Goal: Contribute content

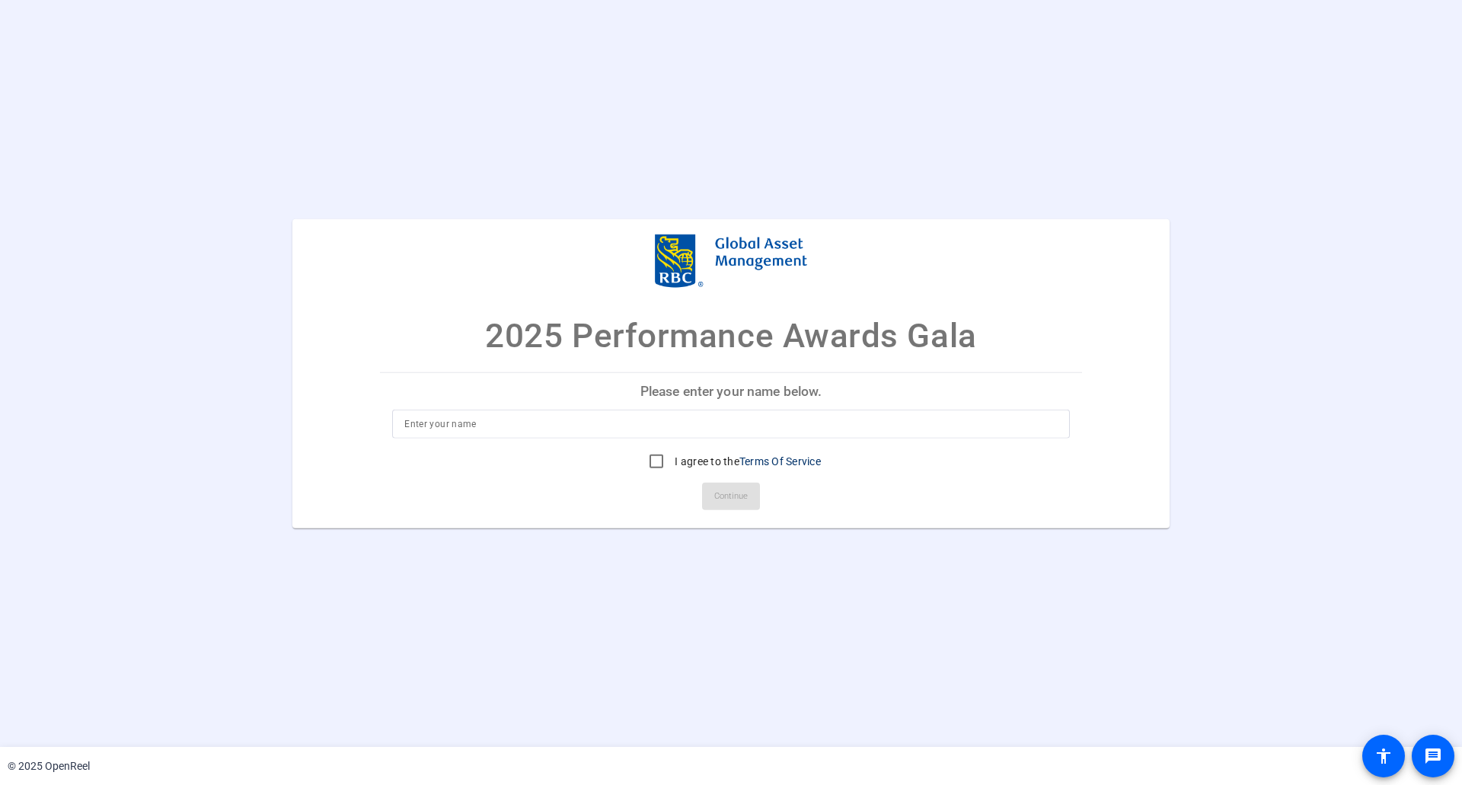
click at [714, 393] on p "Please enter your name below." at bounding box center [731, 390] width 702 height 37
click at [657, 460] on input "I agree to the Terms Of Service" at bounding box center [656, 461] width 30 height 30
checkbox input "true"
click at [621, 433] on div at bounding box center [730, 424] width 653 height 29
type input "[PERSON_NAME]"
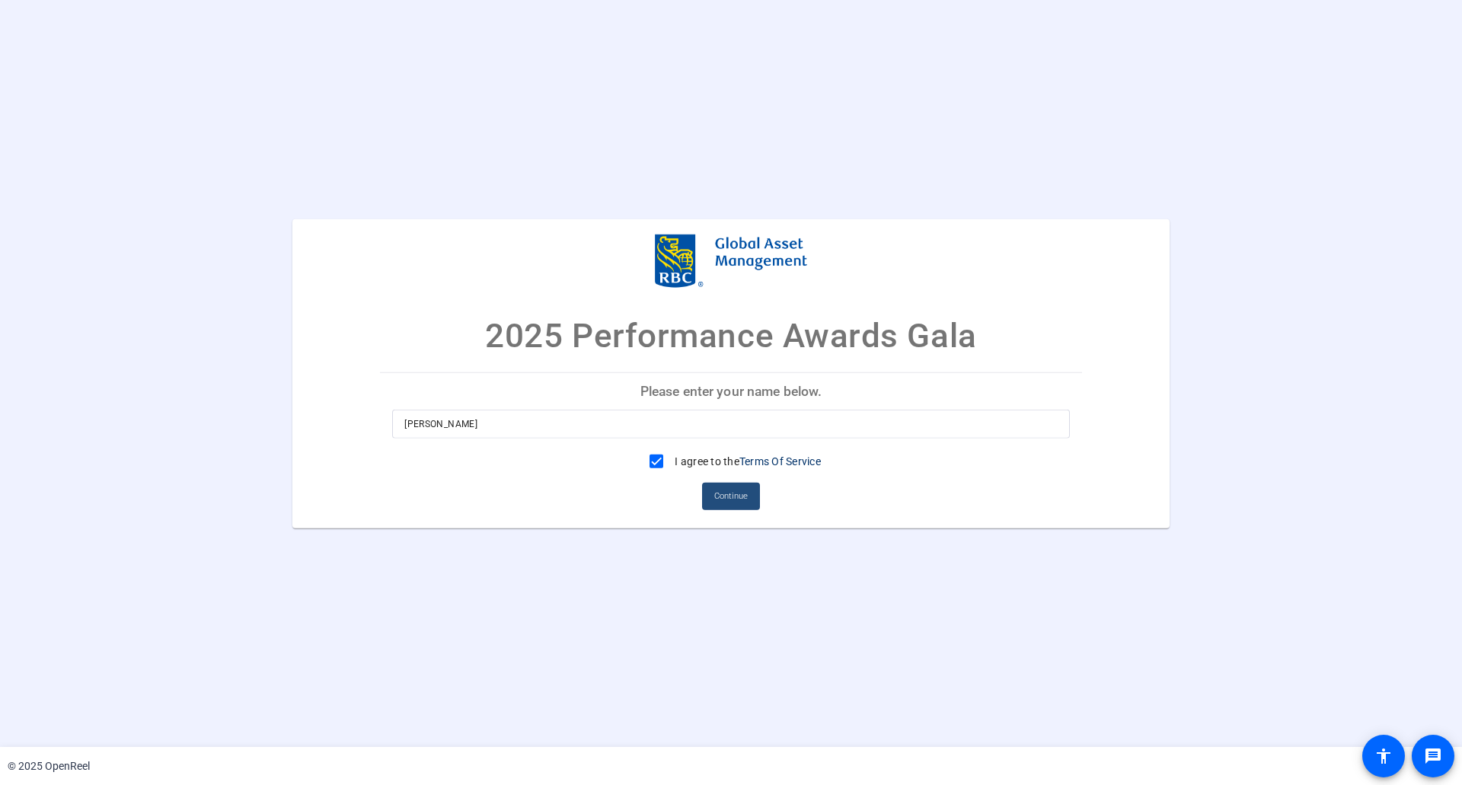
click at [726, 492] on span "Continue" at bounding box center [731, 496] width 34 height 23
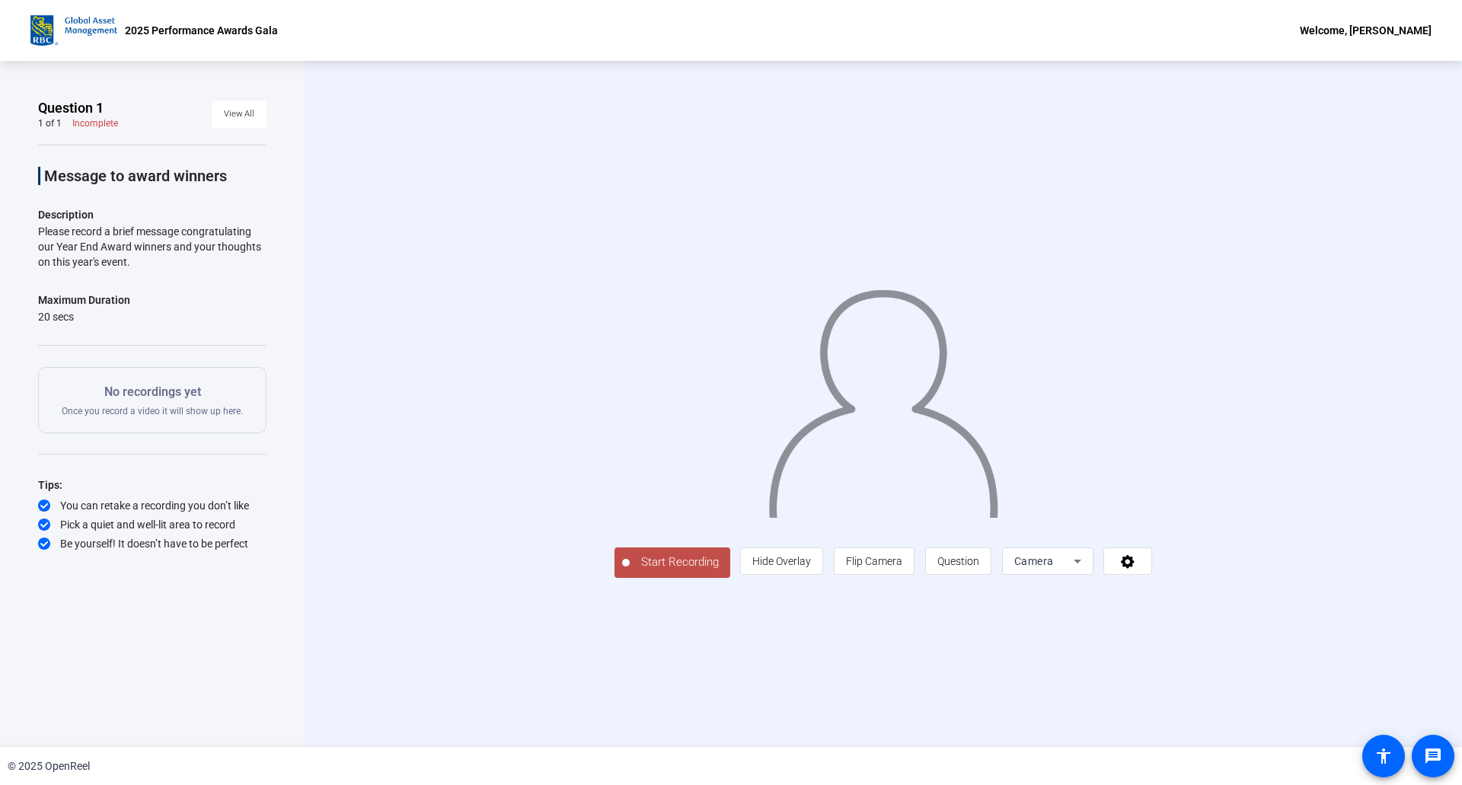
click at [658, 562] on span "Start Recording" at bounding box center [680, 563] width 101 height 18
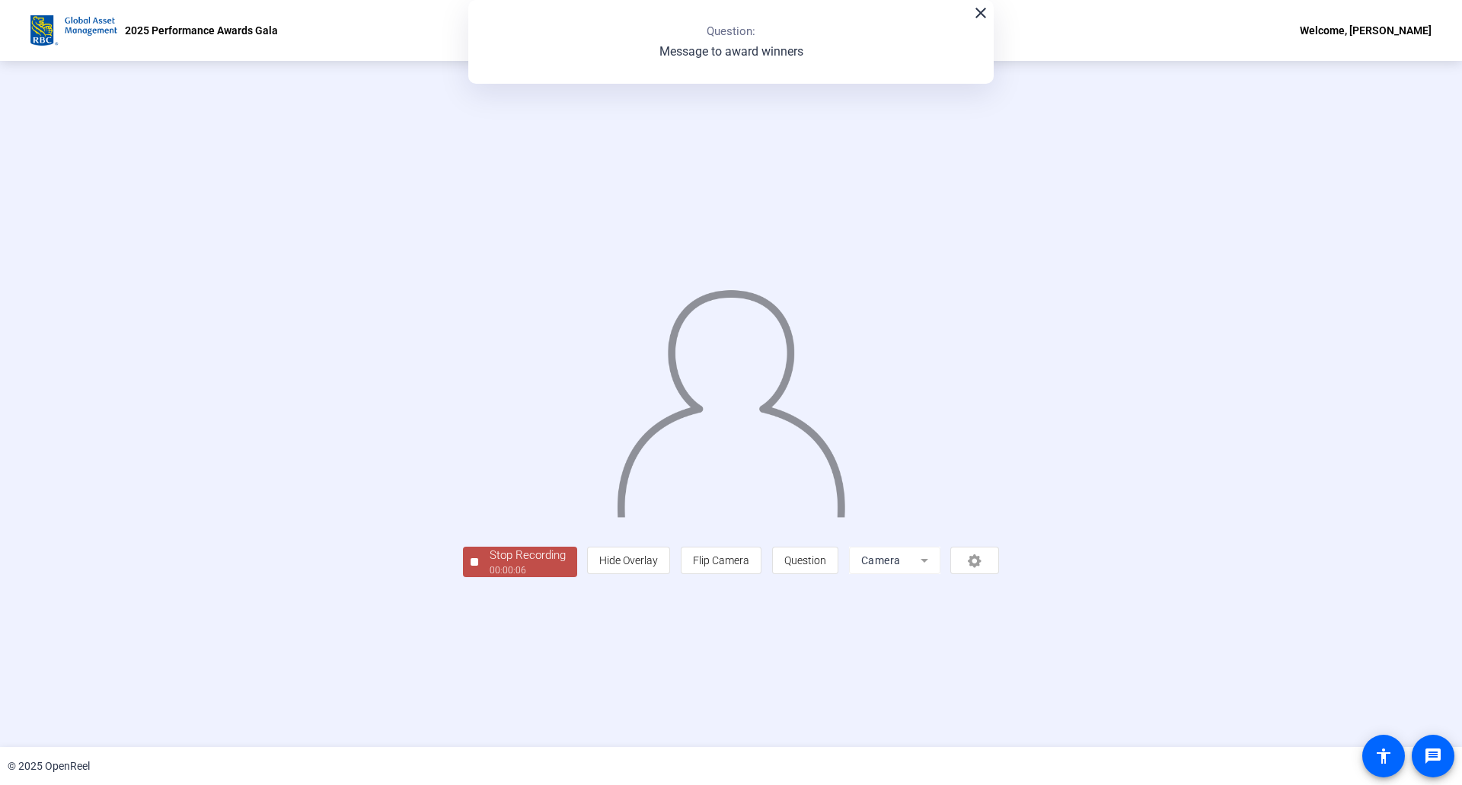
click at [493, 552] on div "Stop Recording" at bounding box center [528, 556] width 76 height 18
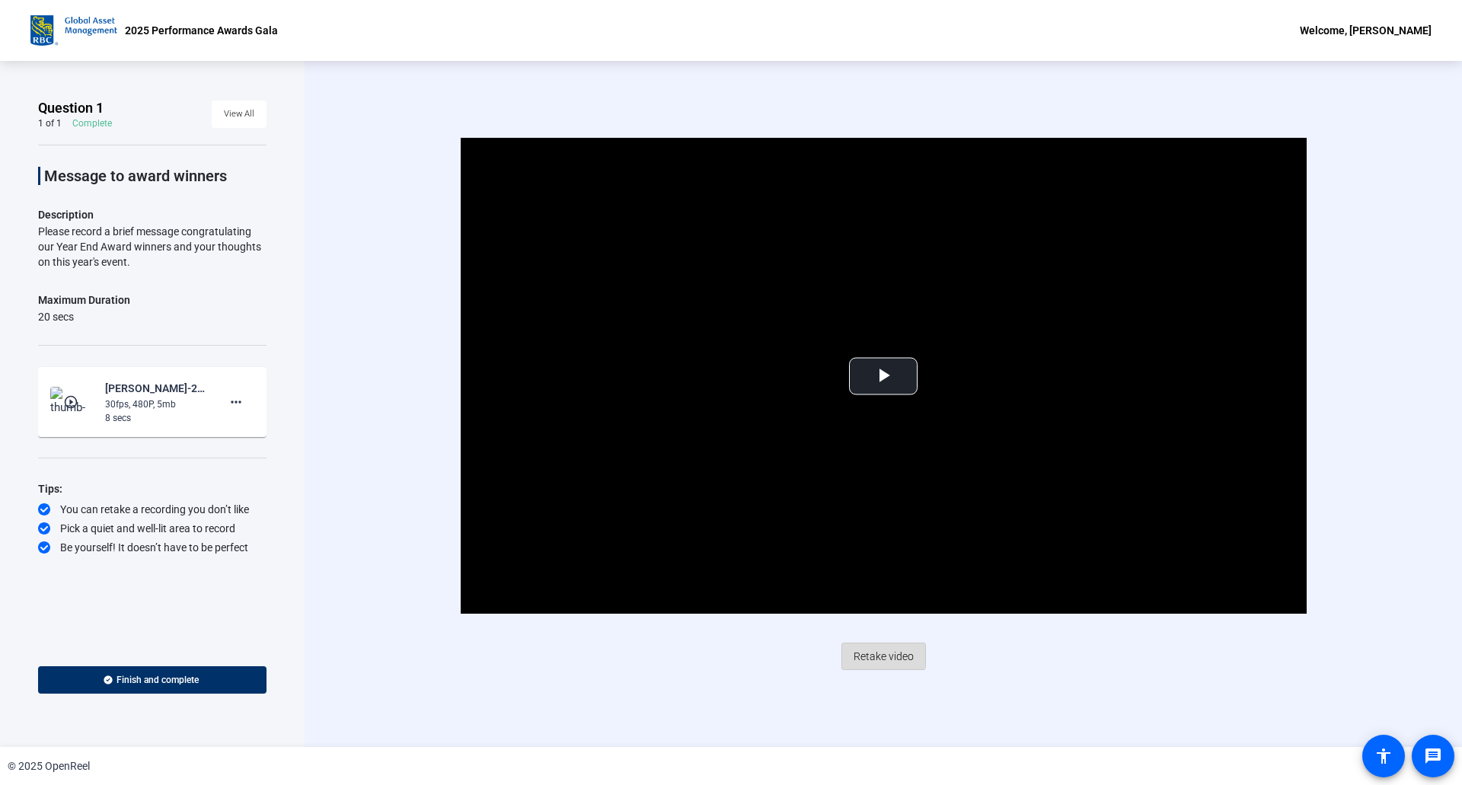
click at [881, 654] on span "Retake video" at bounding box center [884, 656] width 60 height 29
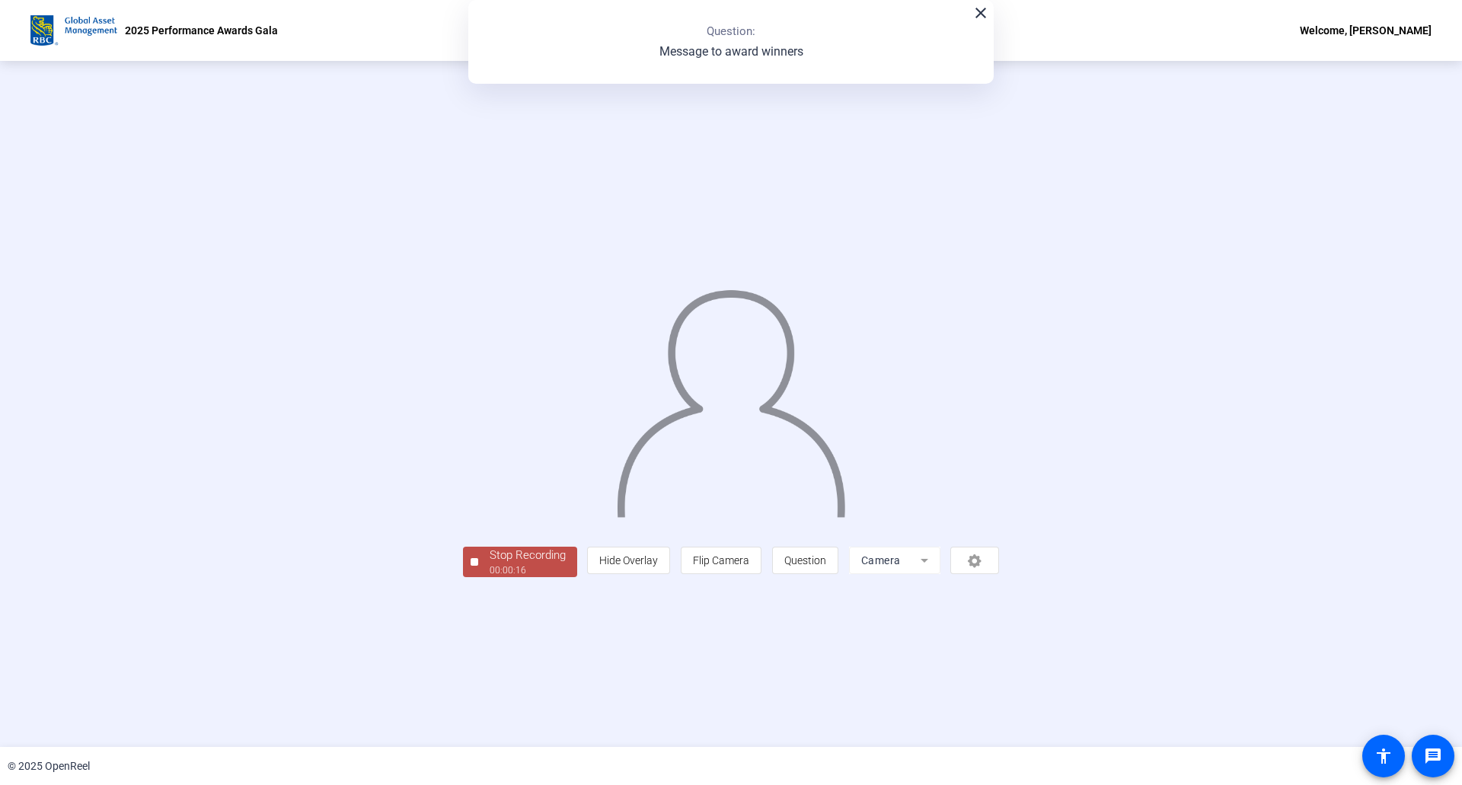
click at [490, 564] on div "Stop Recording" at bounding box center [528, 556] width 76 height 18
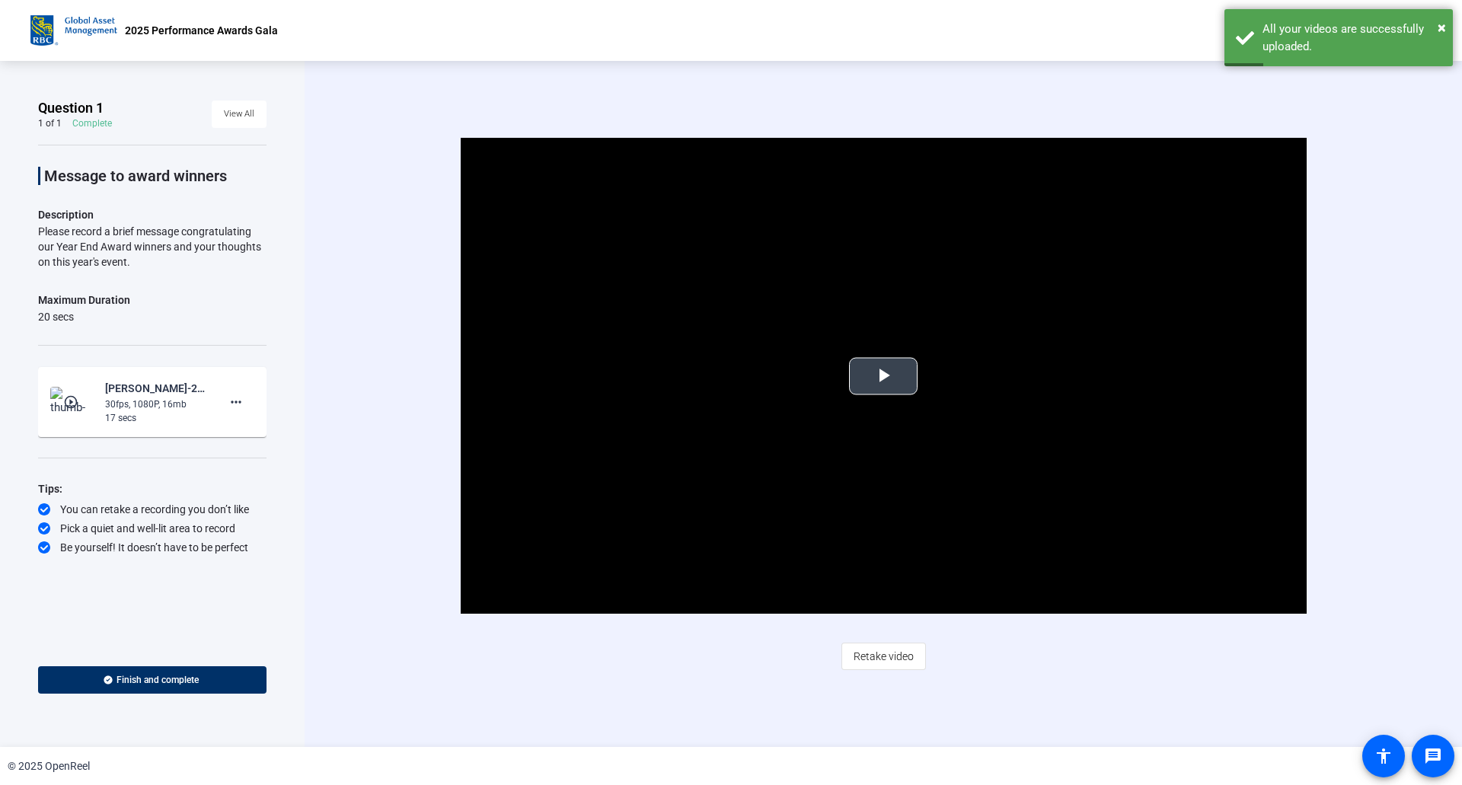
click at [883, 376] on span "Video Player" at bounding box center [883, 376] width 0 height 0
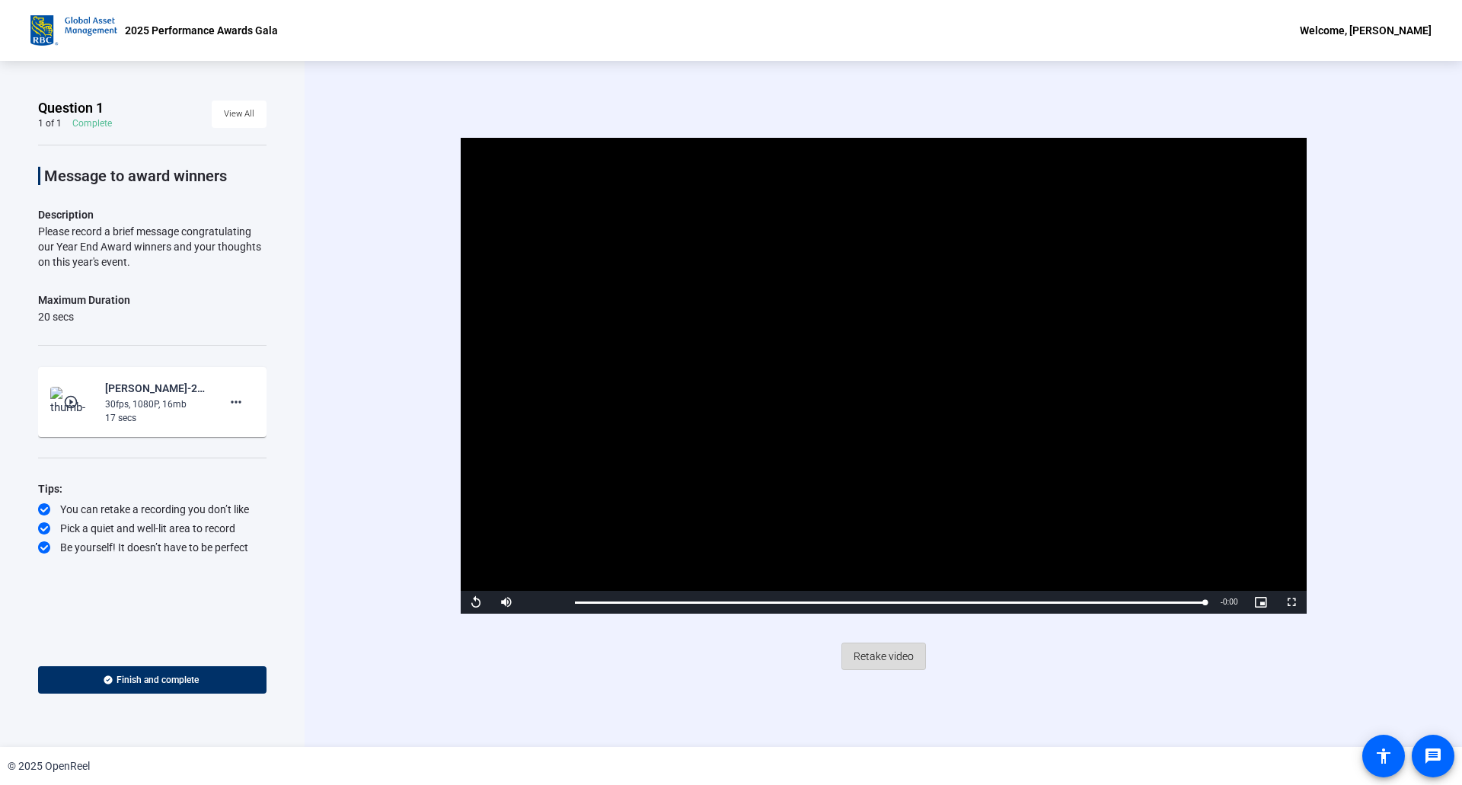
click at [890, 658] on span "Retake video" at bounding box center [884, 656] width 60 height 29
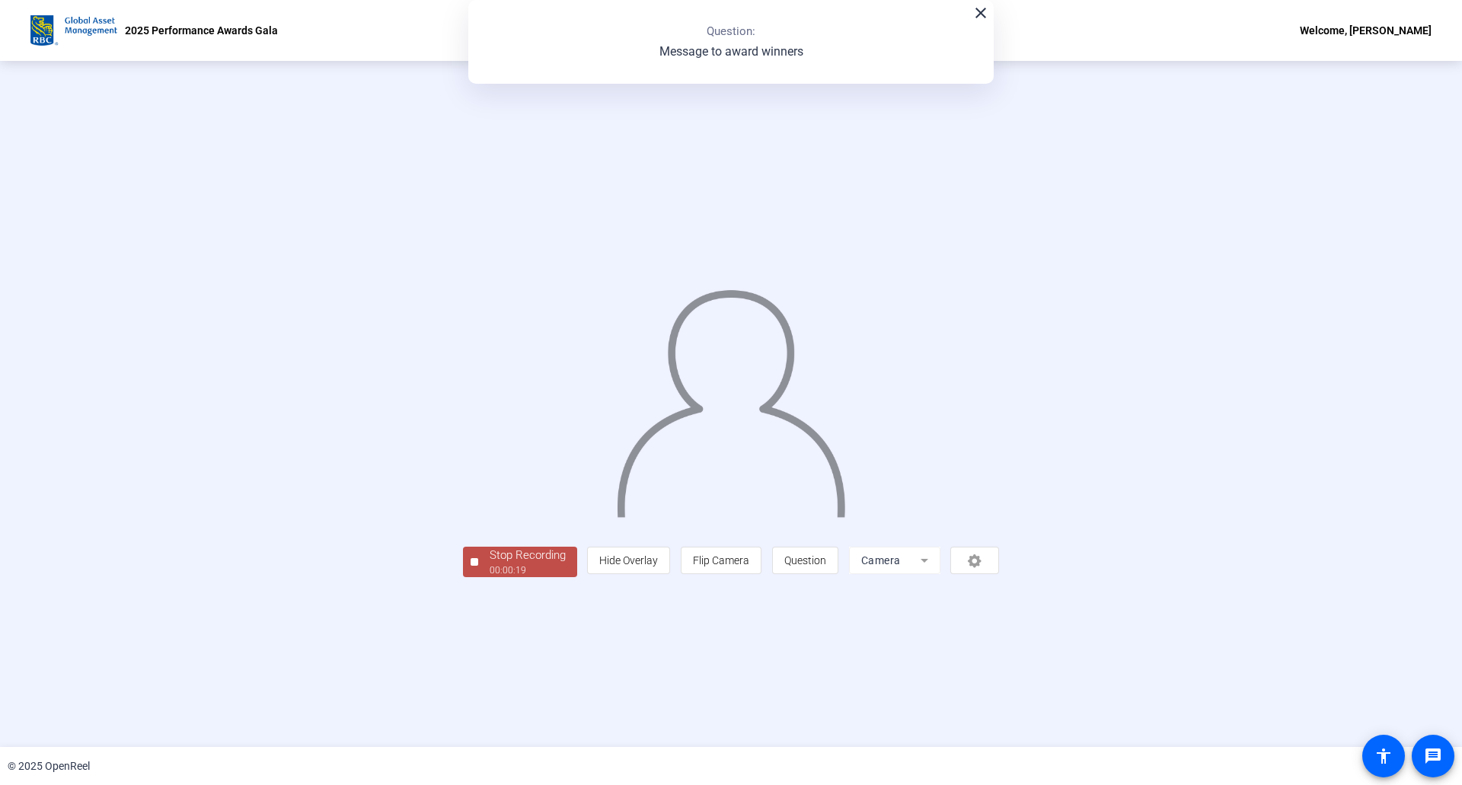
click at [490, 564] on div "Stop Recording" at bounding box center [528, 556] width 76 height 18
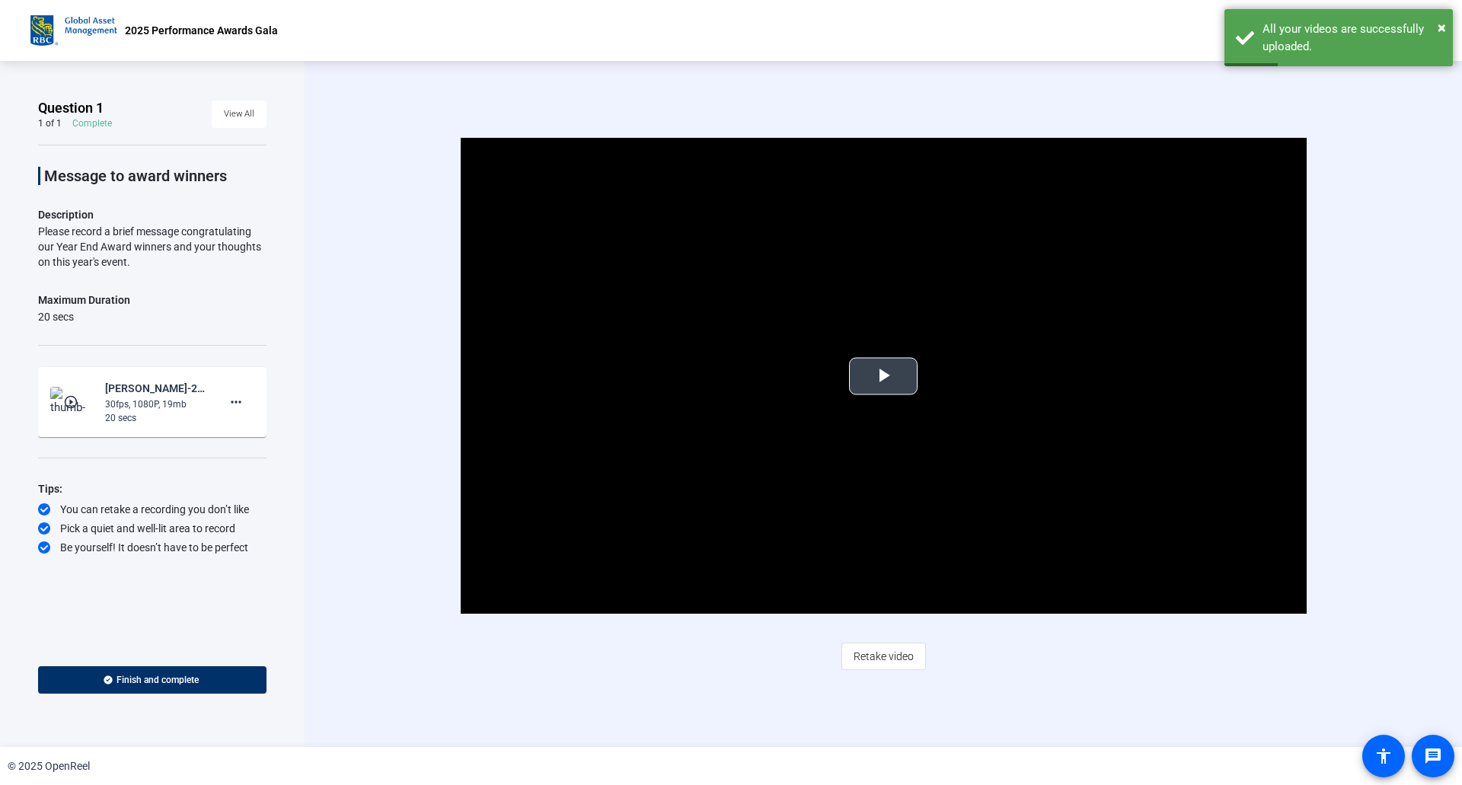
click at [883, 376] on span "Video Player" at bounding box center [883, 376] width 0 height 0
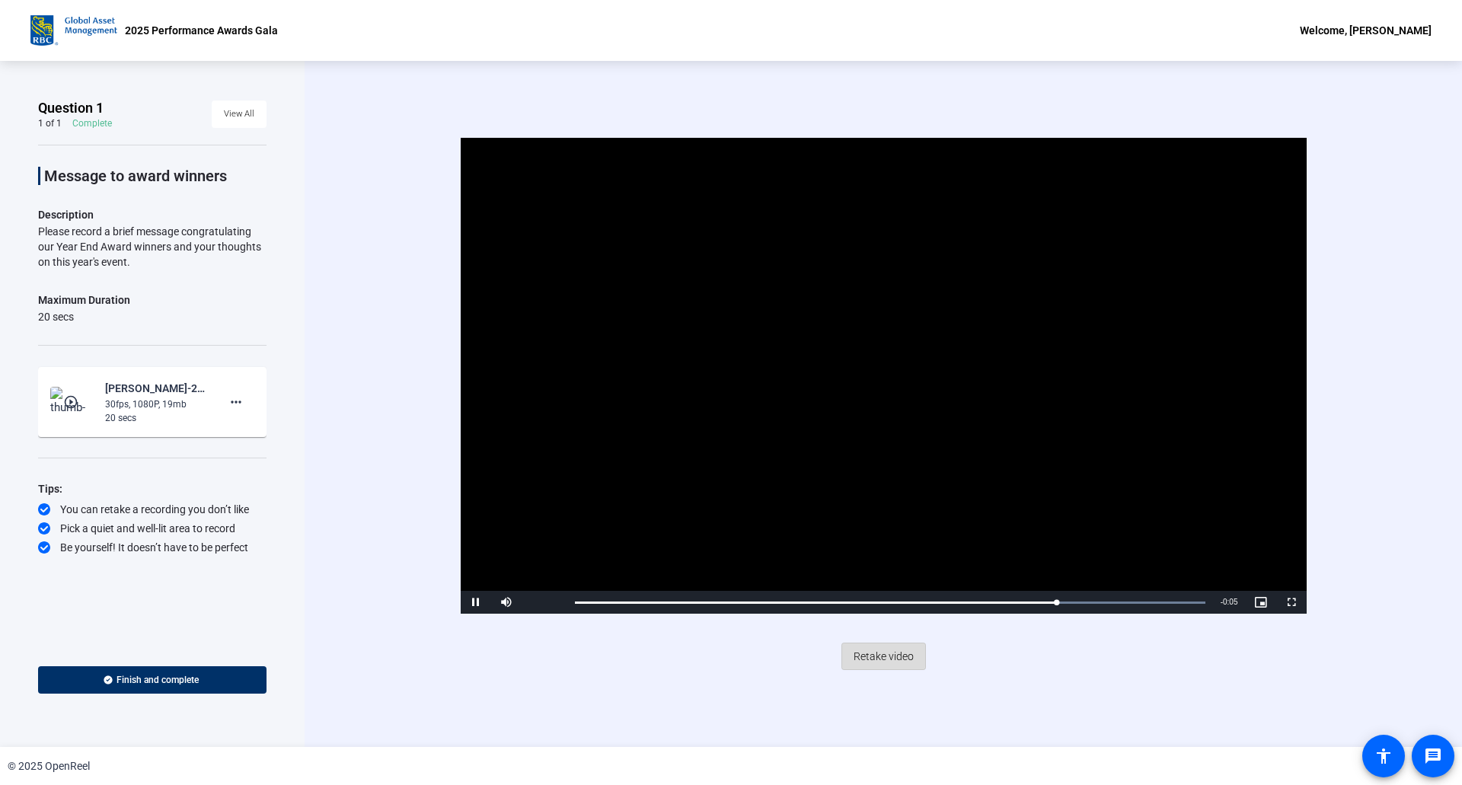
click at [888, 652] on span "Retake video" at bounding box center [884, 656] width 60 height 29
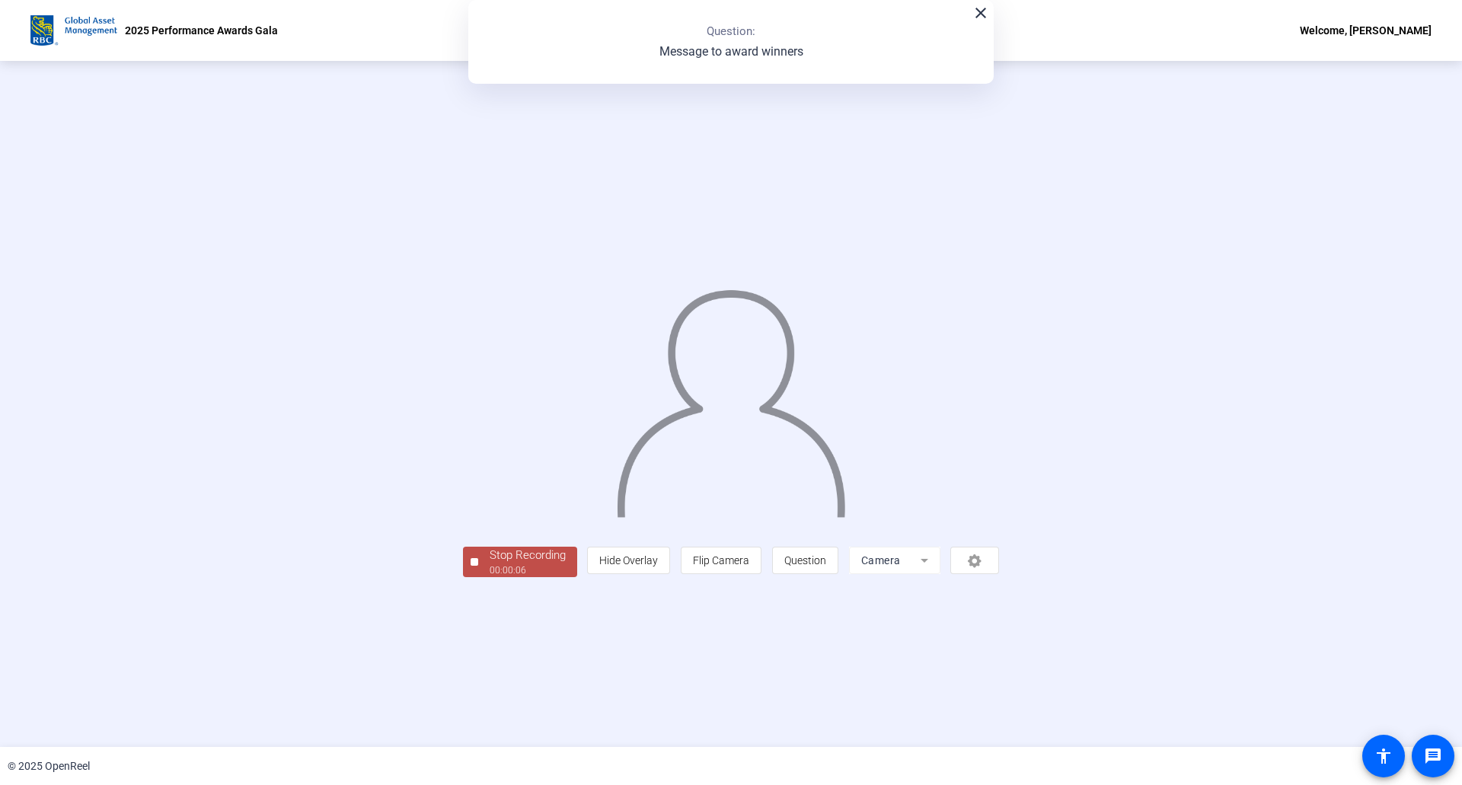
click at [490, 577] on div "00:00:06" at bounding box center [528, 571] width 76 height 14
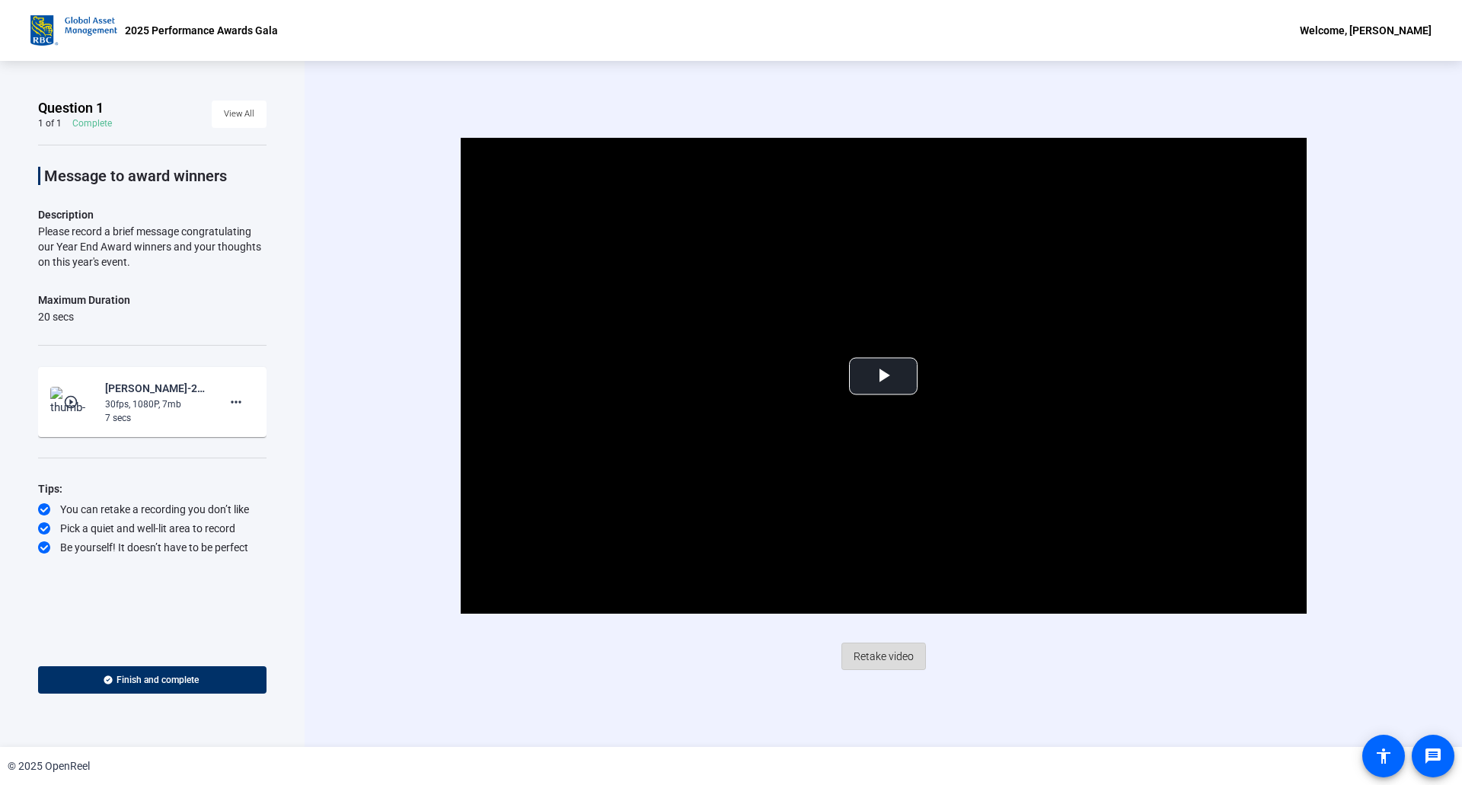
click at [879, 659] on span "Retake video" at bounding box center [884, 656] width 60 height 29
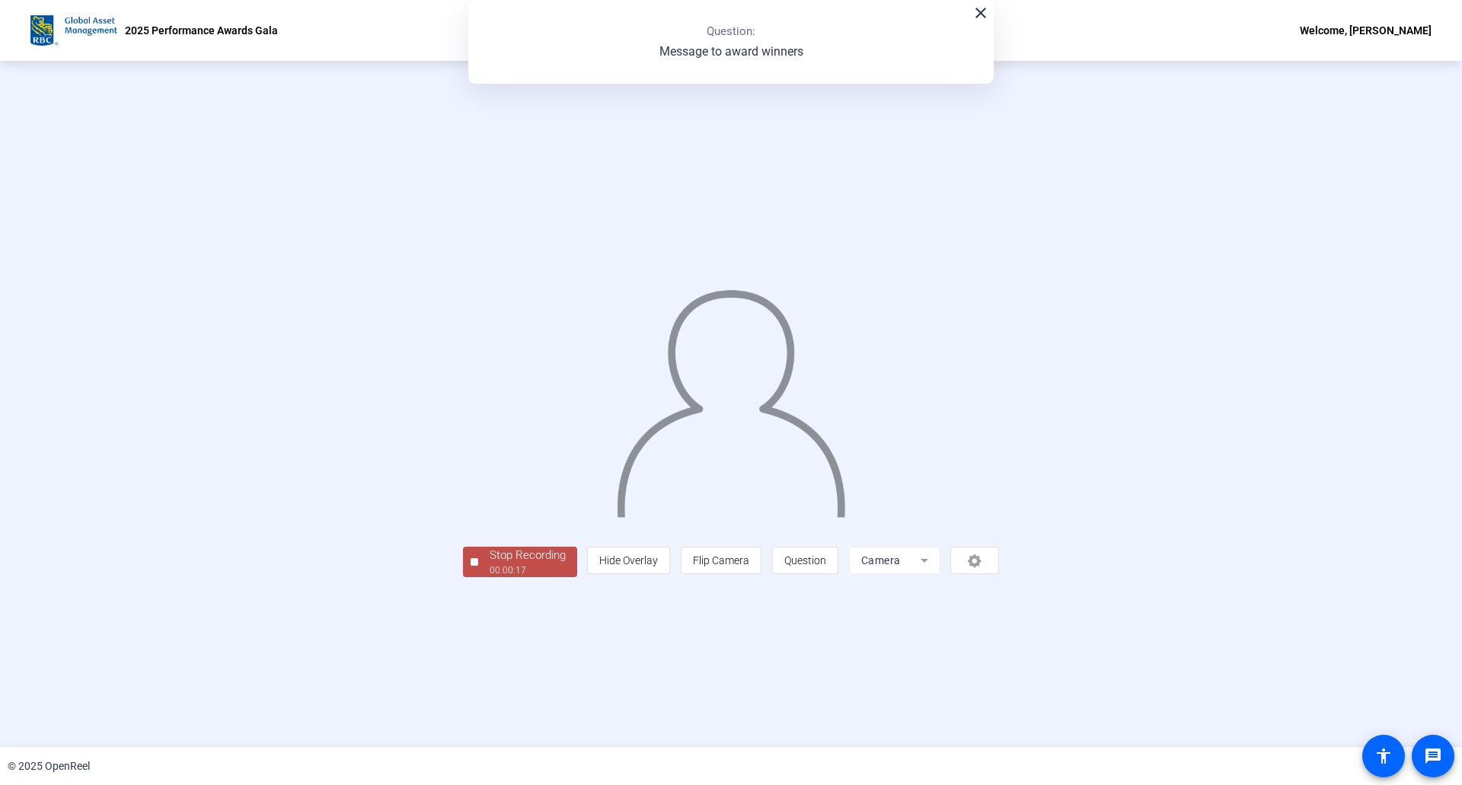
click at [490, 564] on div "Stop Recording" at bounding box center [528, 556] width 76 height 18
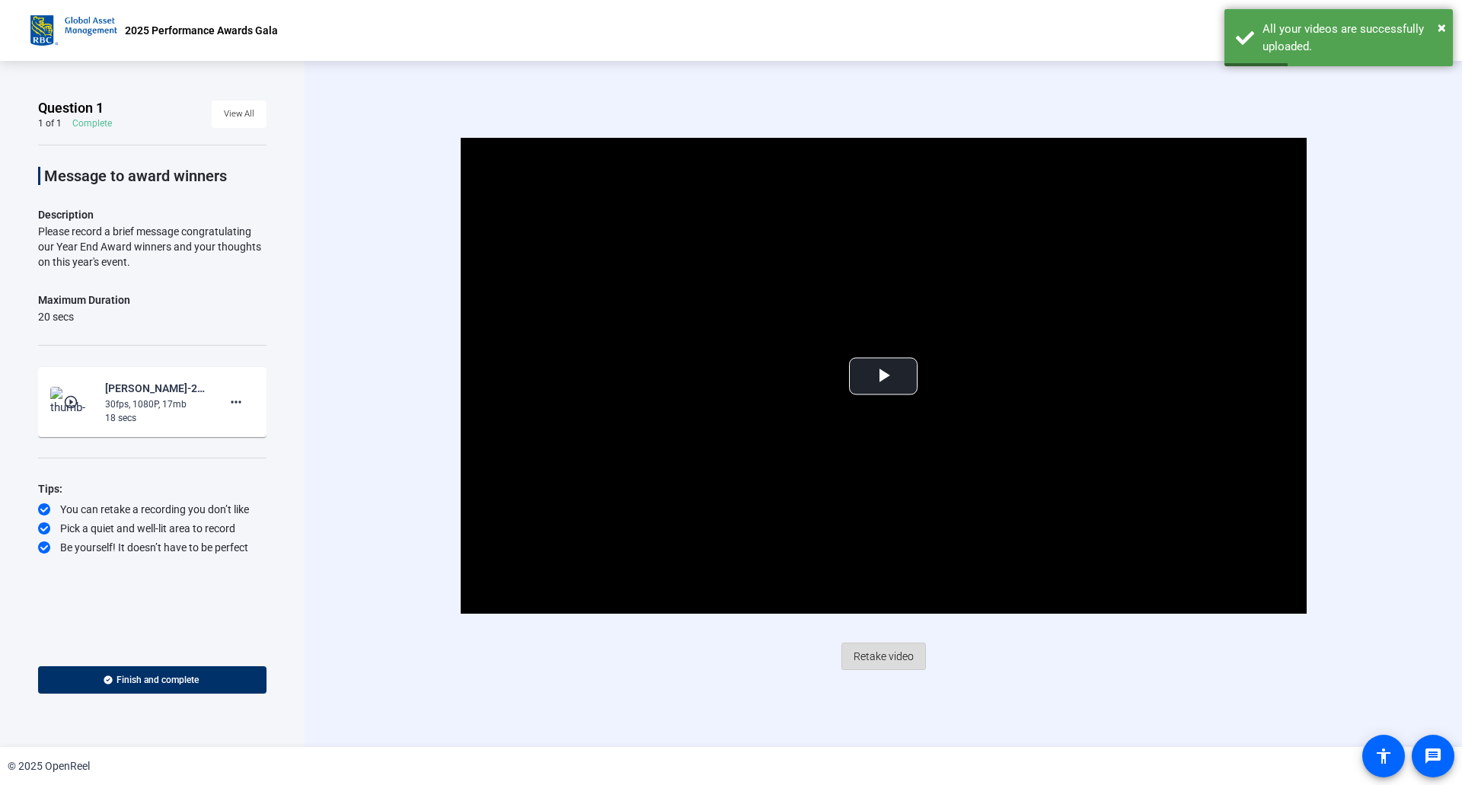
click at [894, 653] on span "Retake video" at bounding box center [884, 656] width 60 height 29
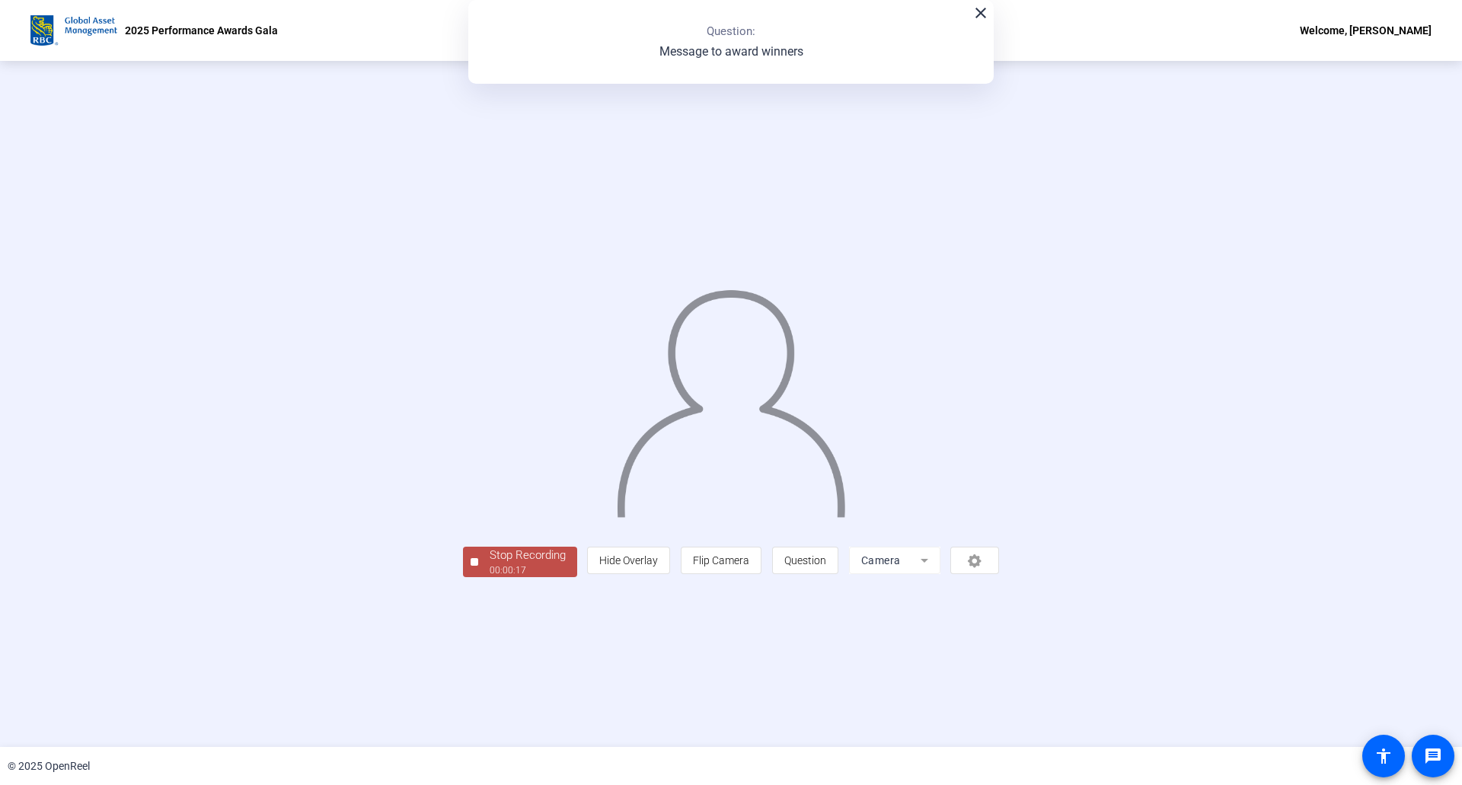
click at [490, 564] on div "Stop Recording" at bounding box center [528, 556] width 76 height 18
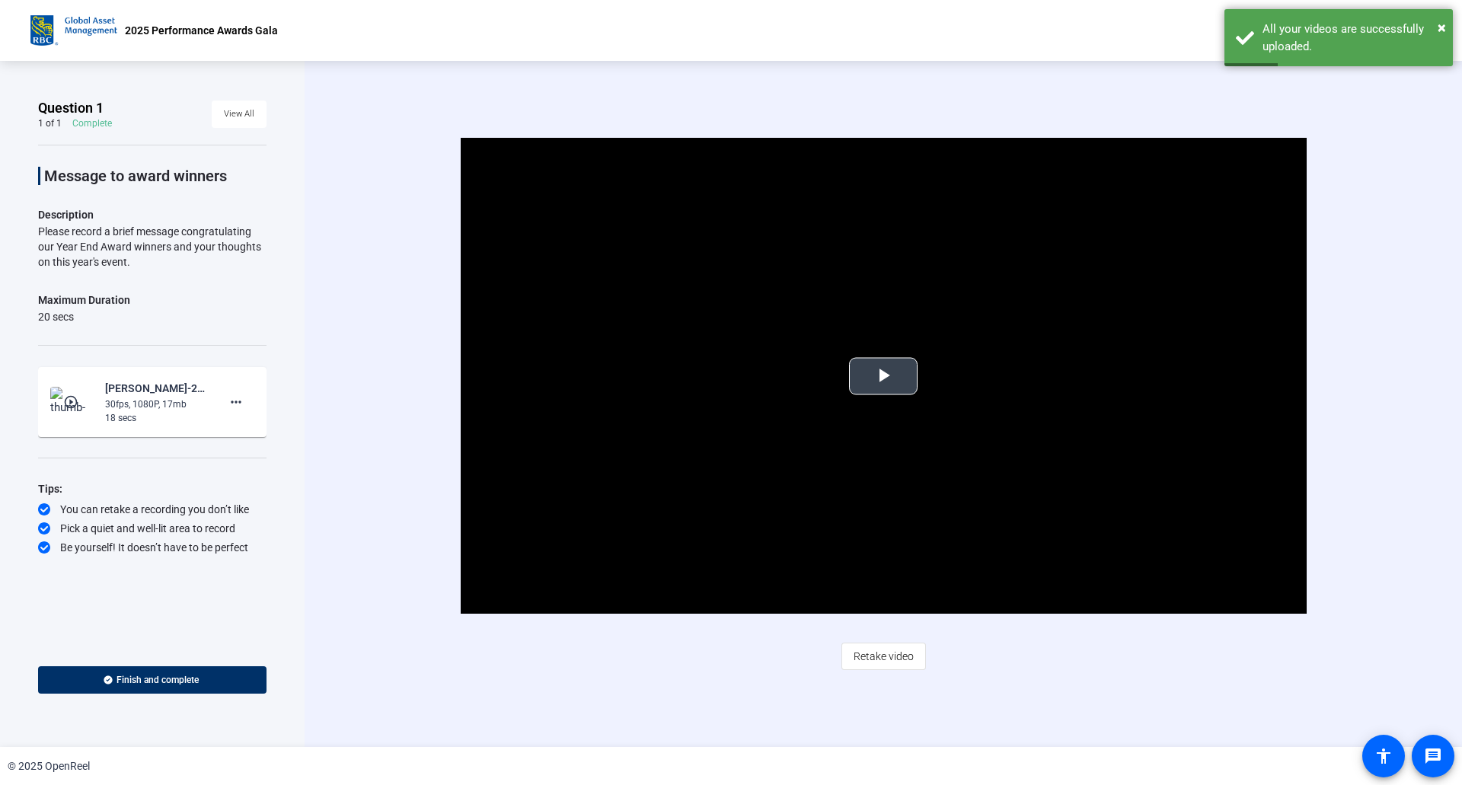
click at [883, 376] on span "Video Player" at bounding box center [883, 376] width 0 height 0
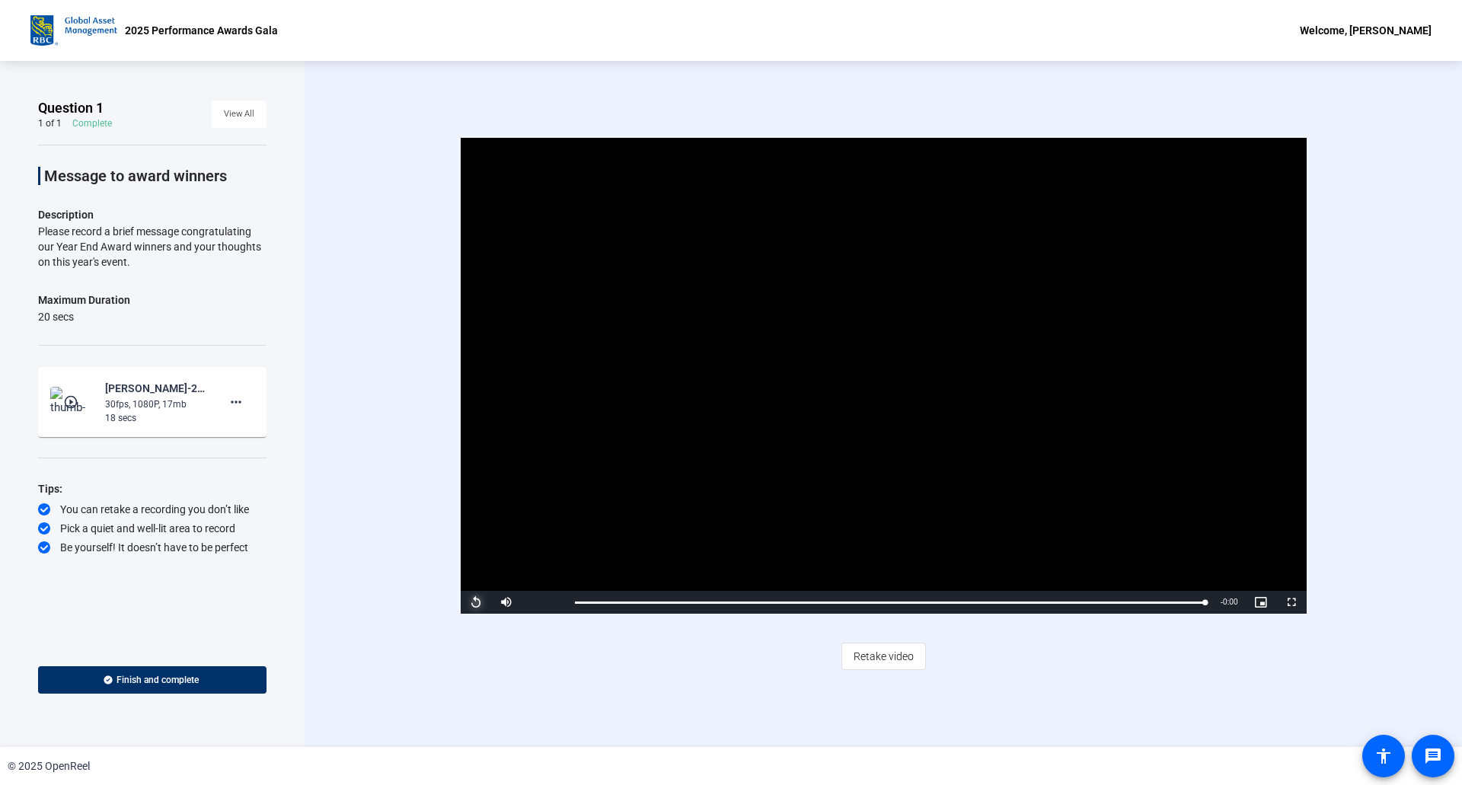
click at [474, 602] on span "Video Player" at bounding box center [476, 602] width 30 height 0
click at [881, 658] on span "Retake video" at bounding box center [884, 656] width 60 height 29
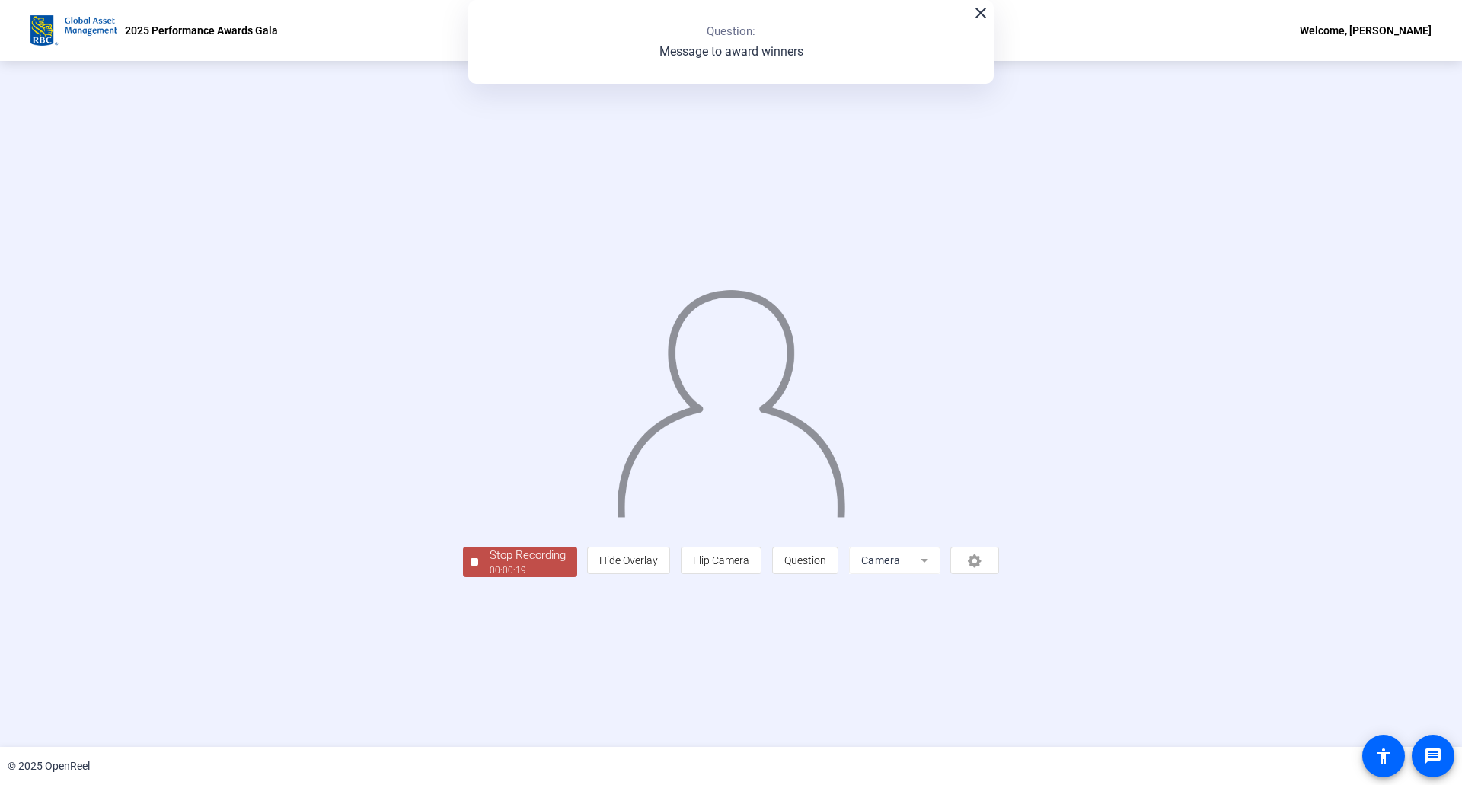
click at [490, 577] on div "00:00:19" at bounding box center [528, 571] width 76 height 14
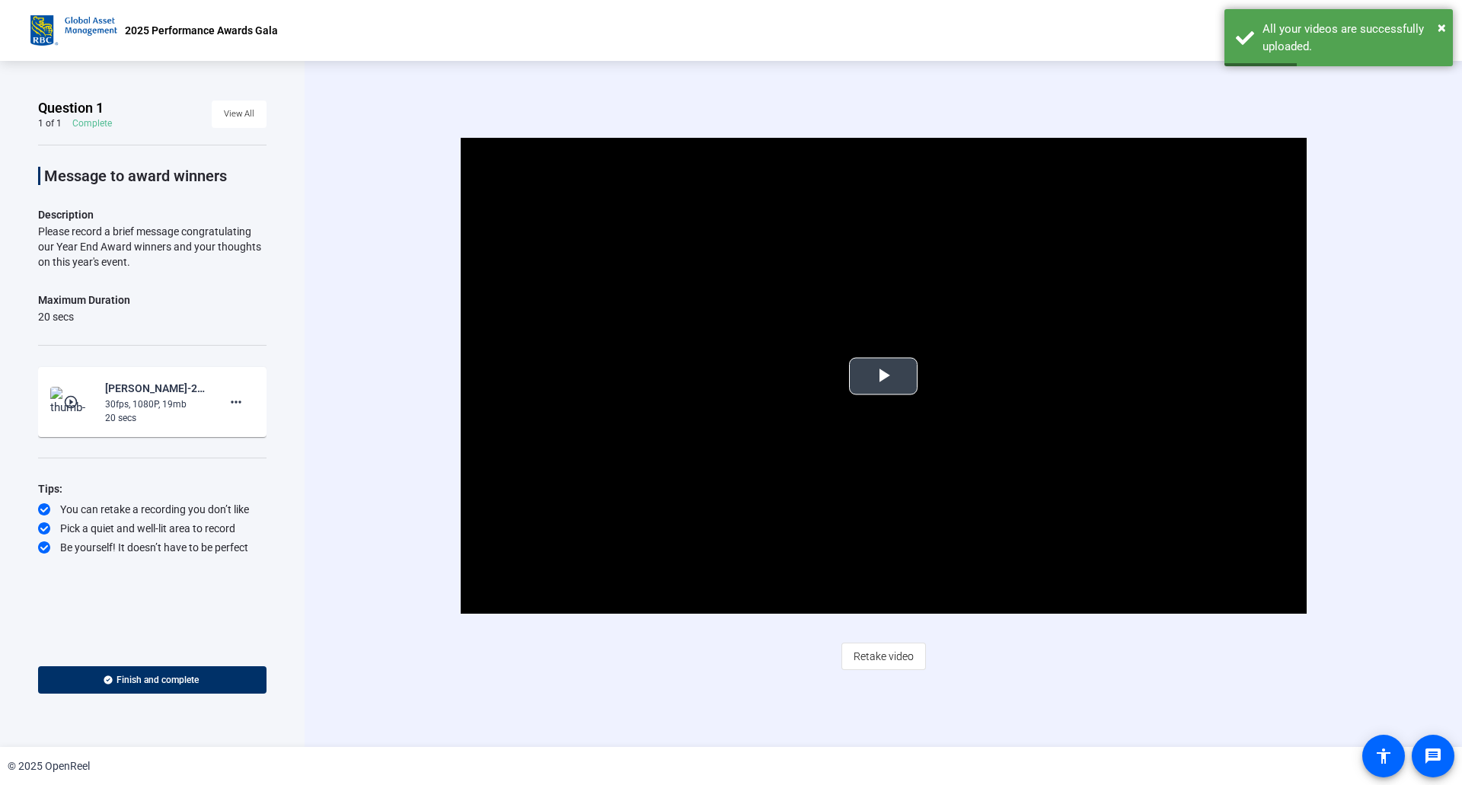
click at [883, 376] on span "Video Player" at bounding box center [883, 376] width 0 height 0
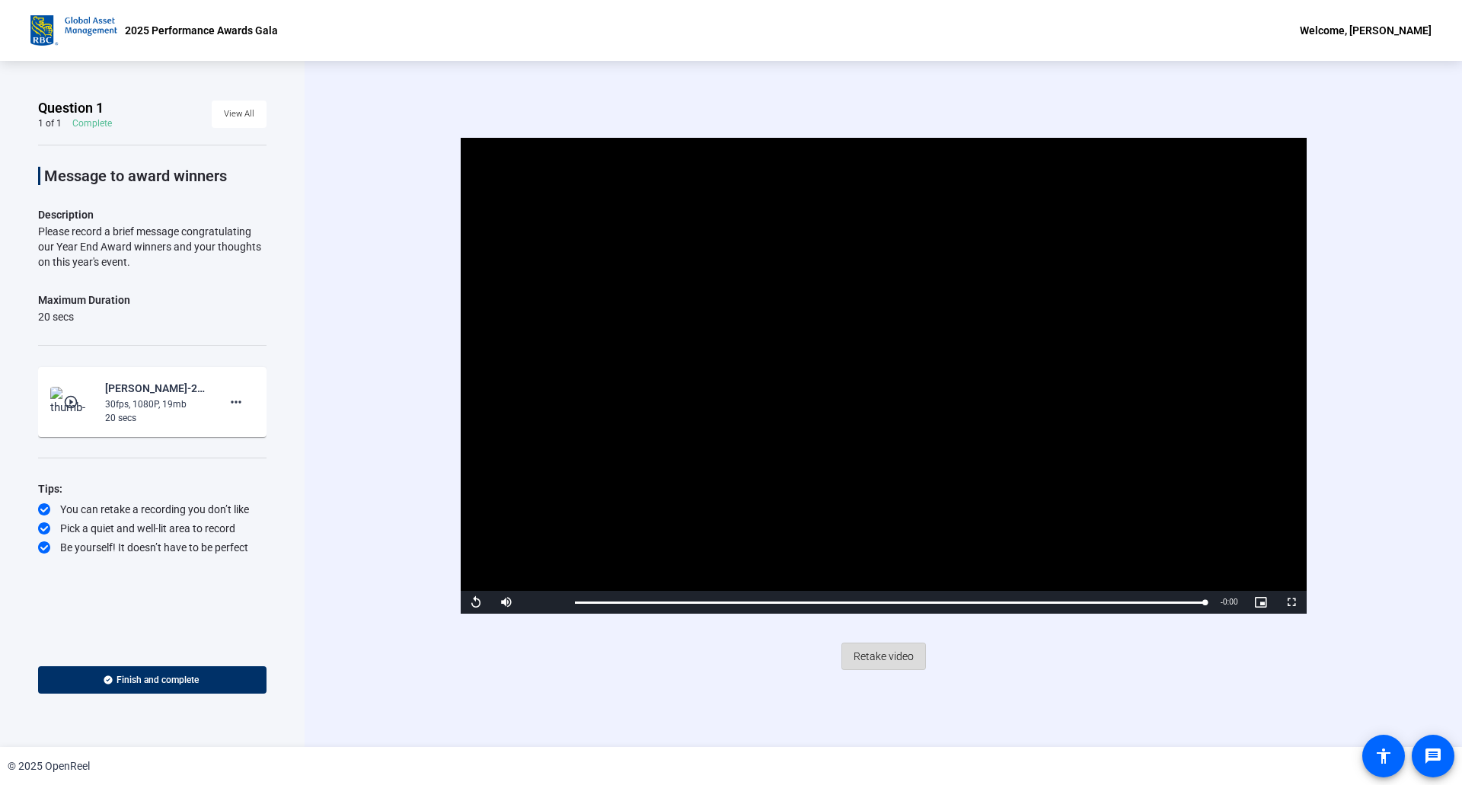
click at [880, 653] on span "Retake video" at bounding box center [884, 656] width 60 height 29
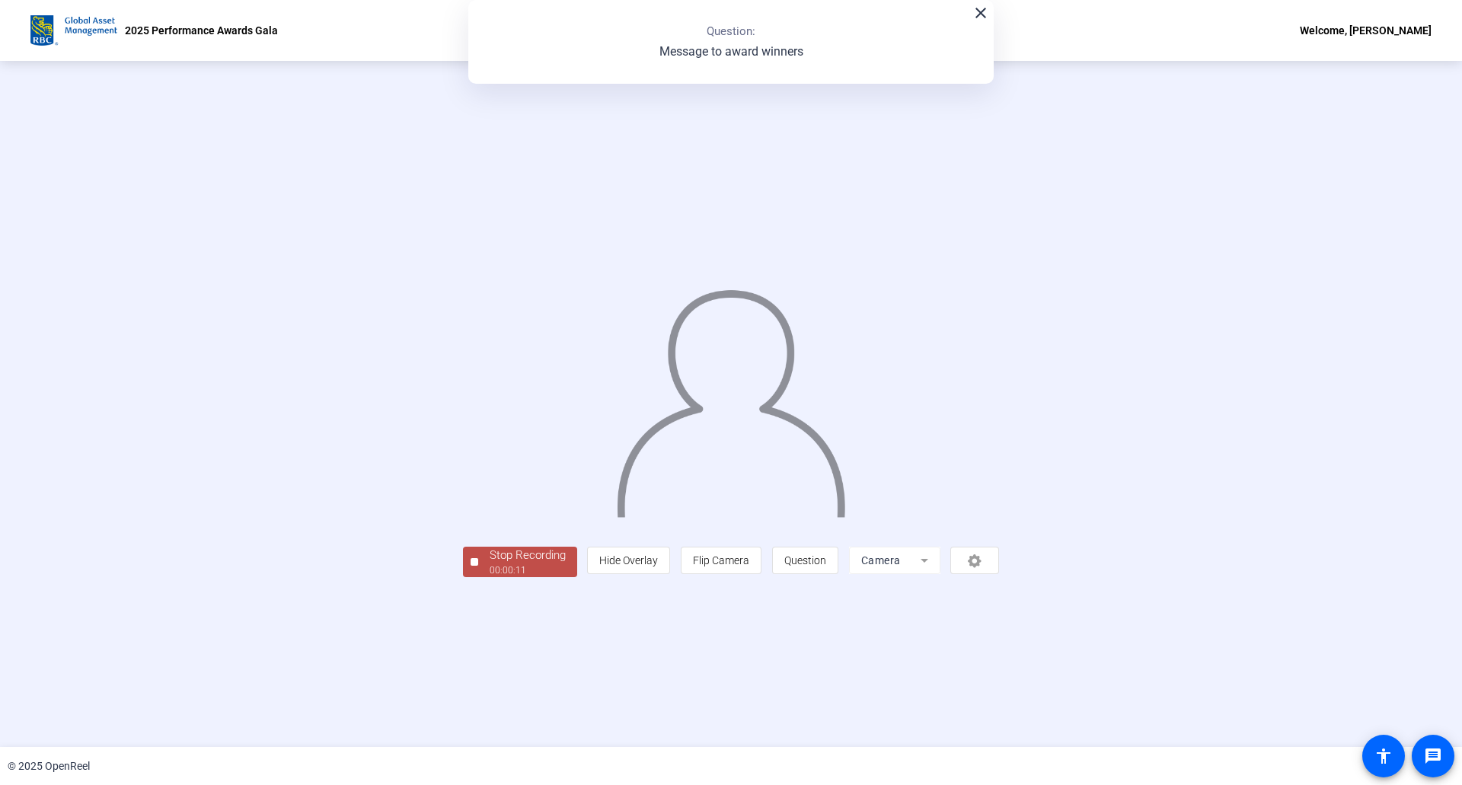
click at [490, 577] on div "00:00:11" at bounding box center [528, 571] width 76 height 14
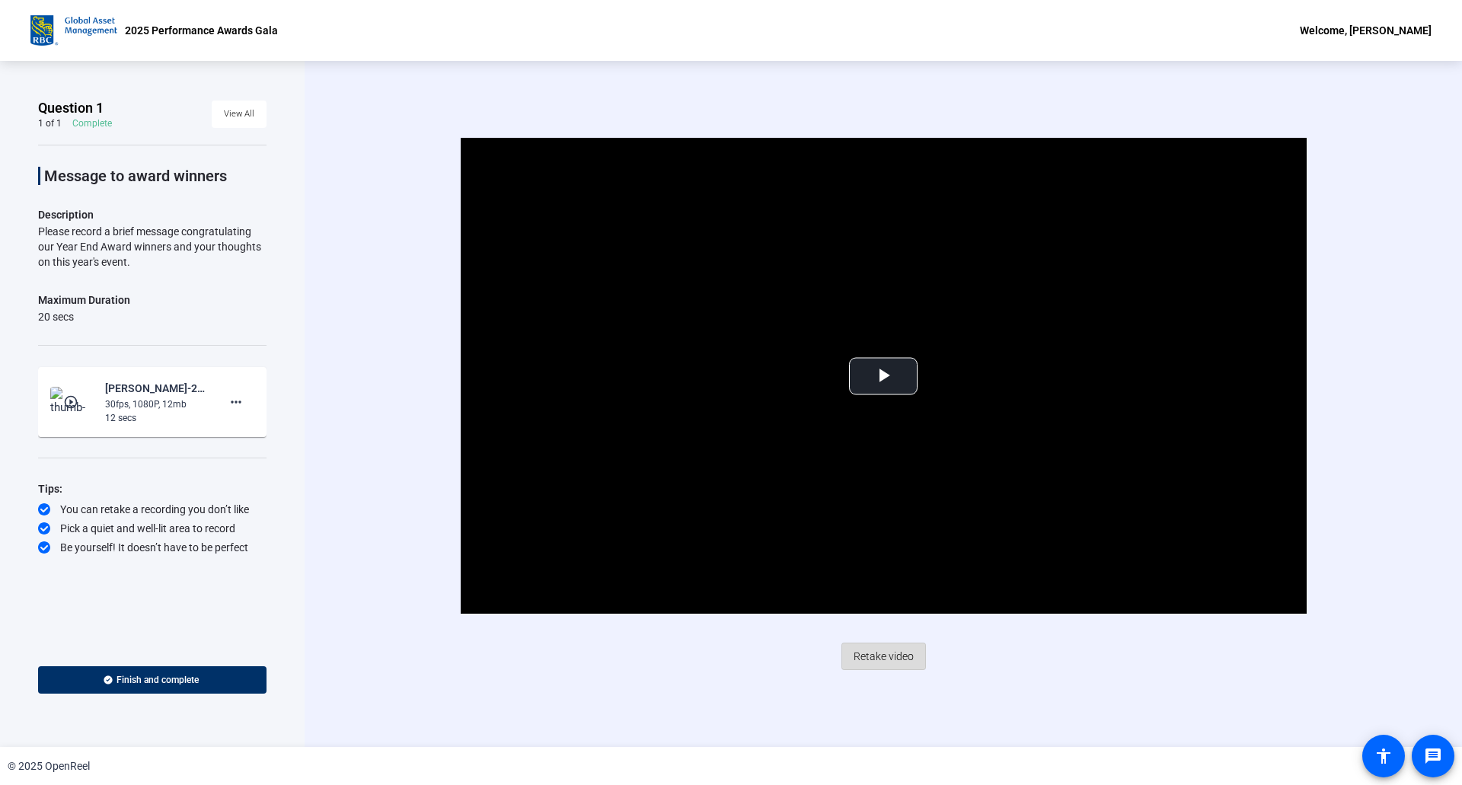
click at [885, 658] on span "Retake video" at bounding box center [884, 656] width 60 height 29
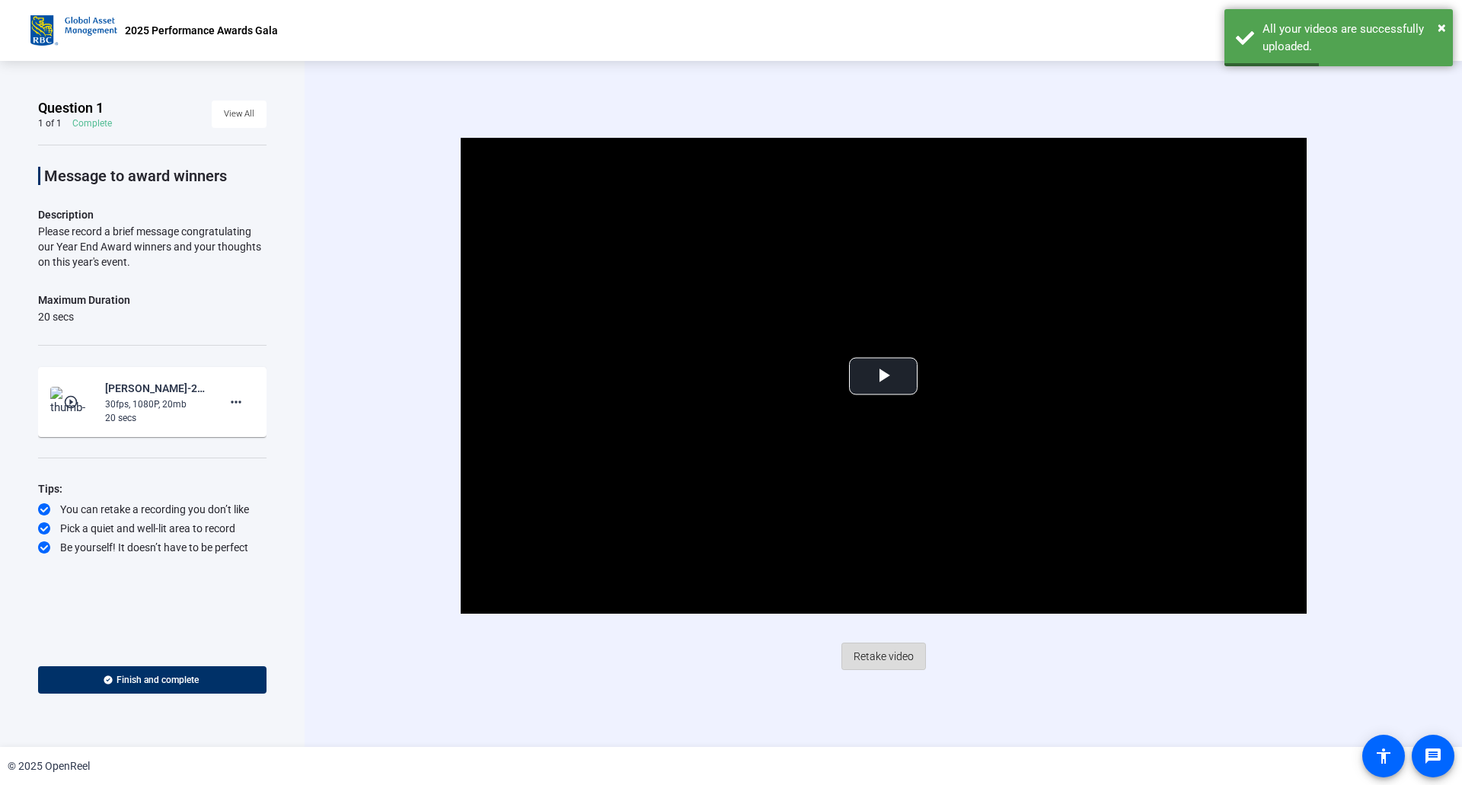
click at [881, 653] on span "Retake video" at bounding box center [884, 656] width 60 height 29
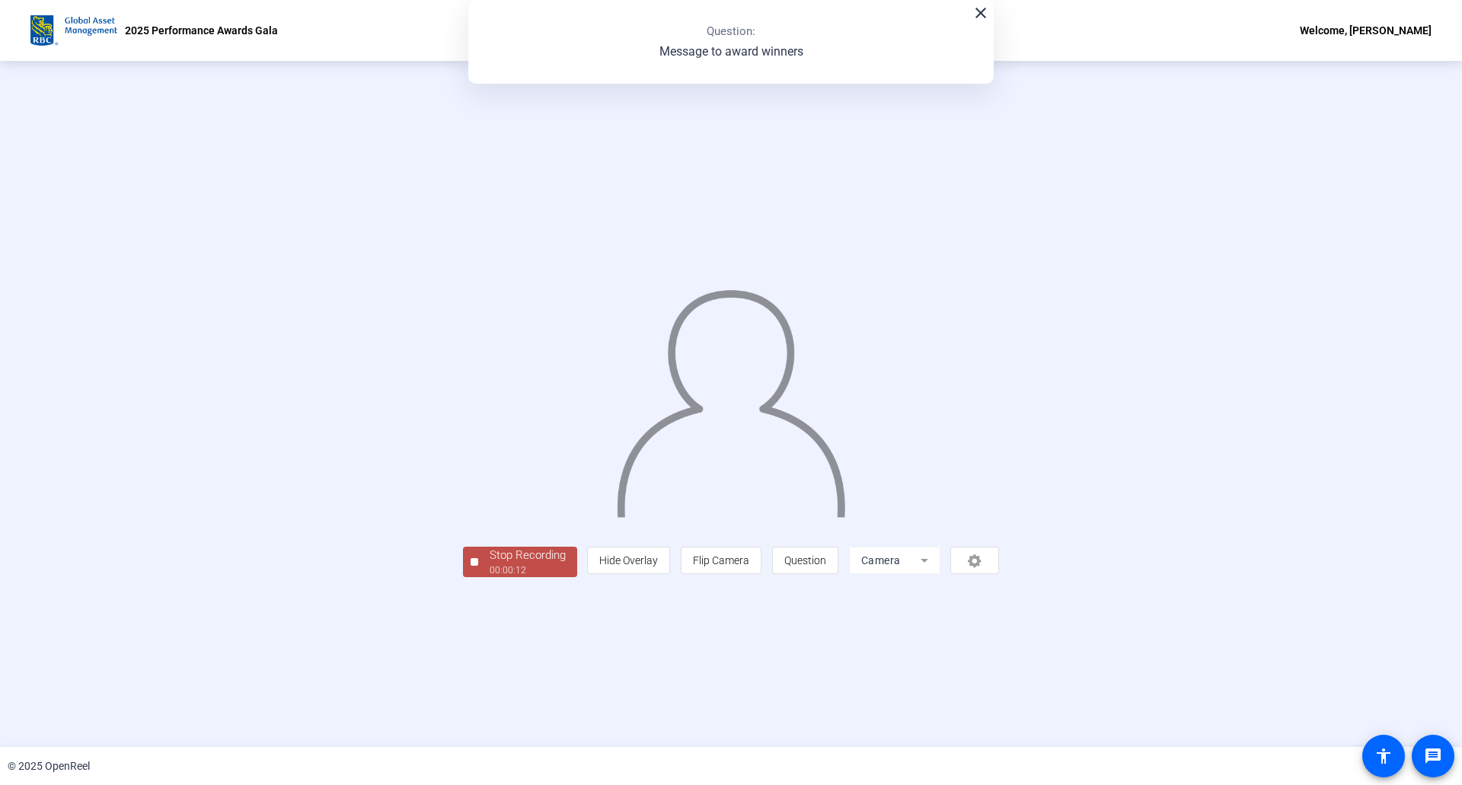
click at [490, 577] on div "00:00:12" at bounding box center [528, 571] width 76 height 14
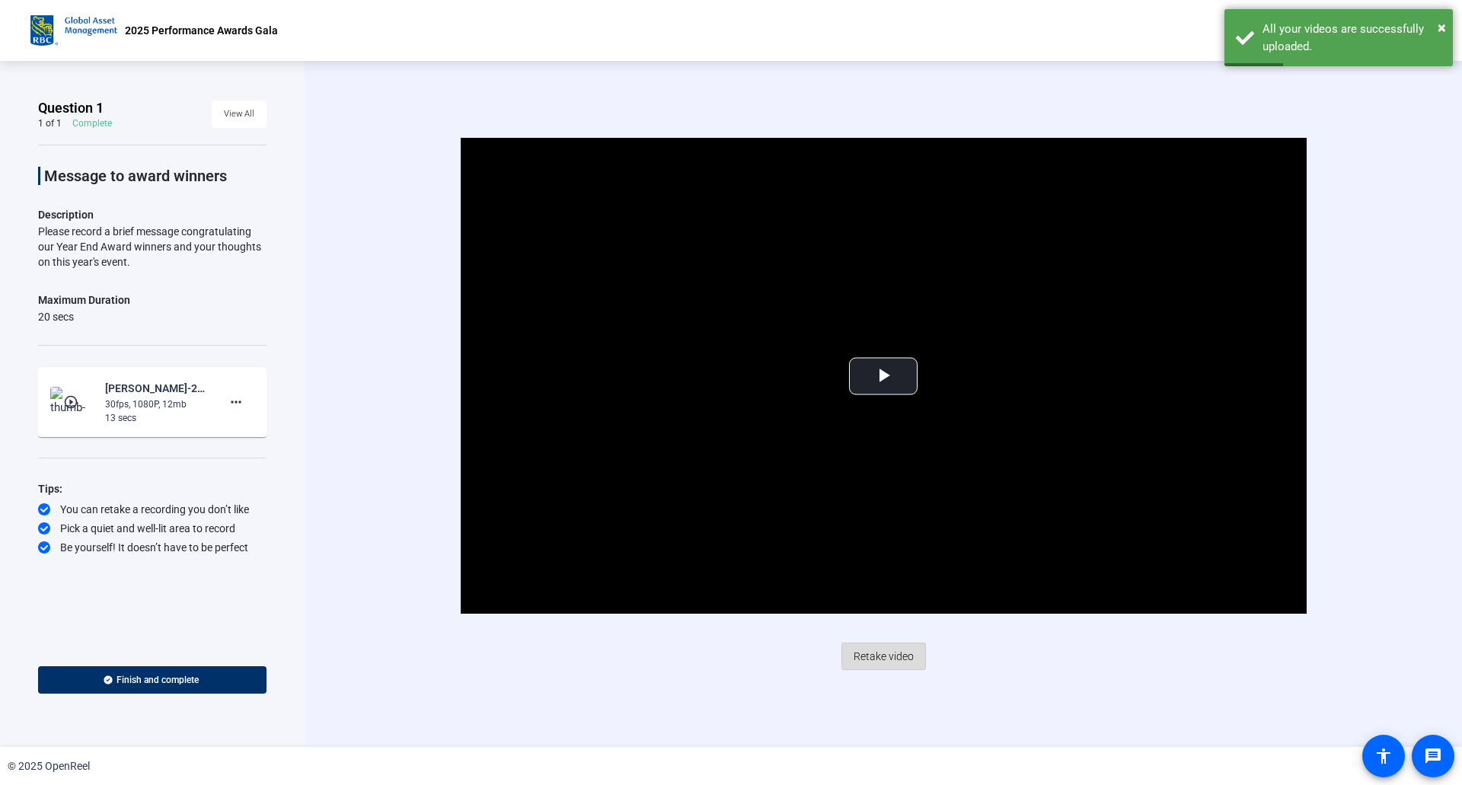
click at [892, 655] on span "Retake video" at bounding box center [884, 656] width 60 height 29
click at [877, 652] on span "Retake video" at bounding box center [884, 656] width 60 height 29
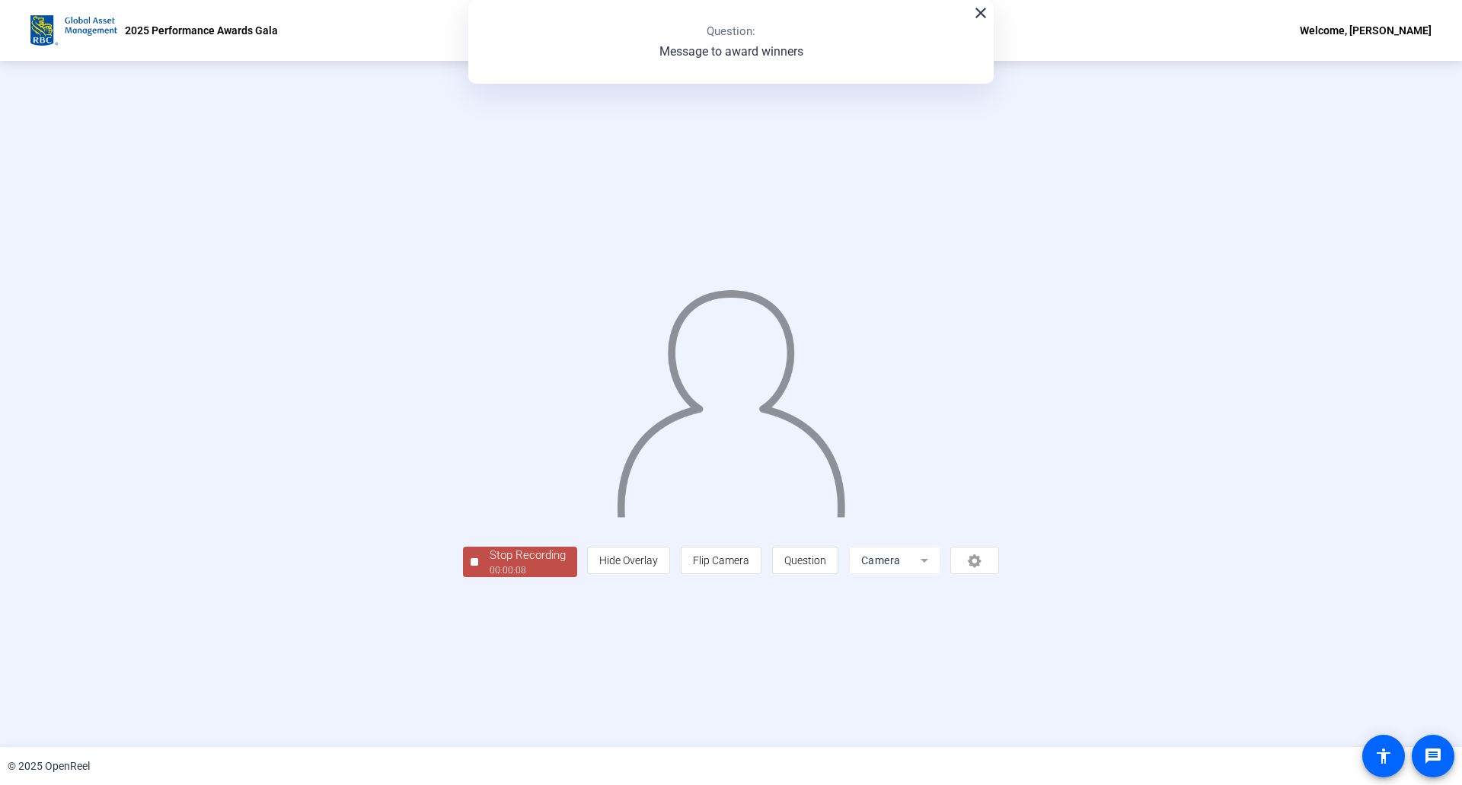
click at [490, 564] on div "Stop Recording" at bounding box center [528, 556] width 76 height 18
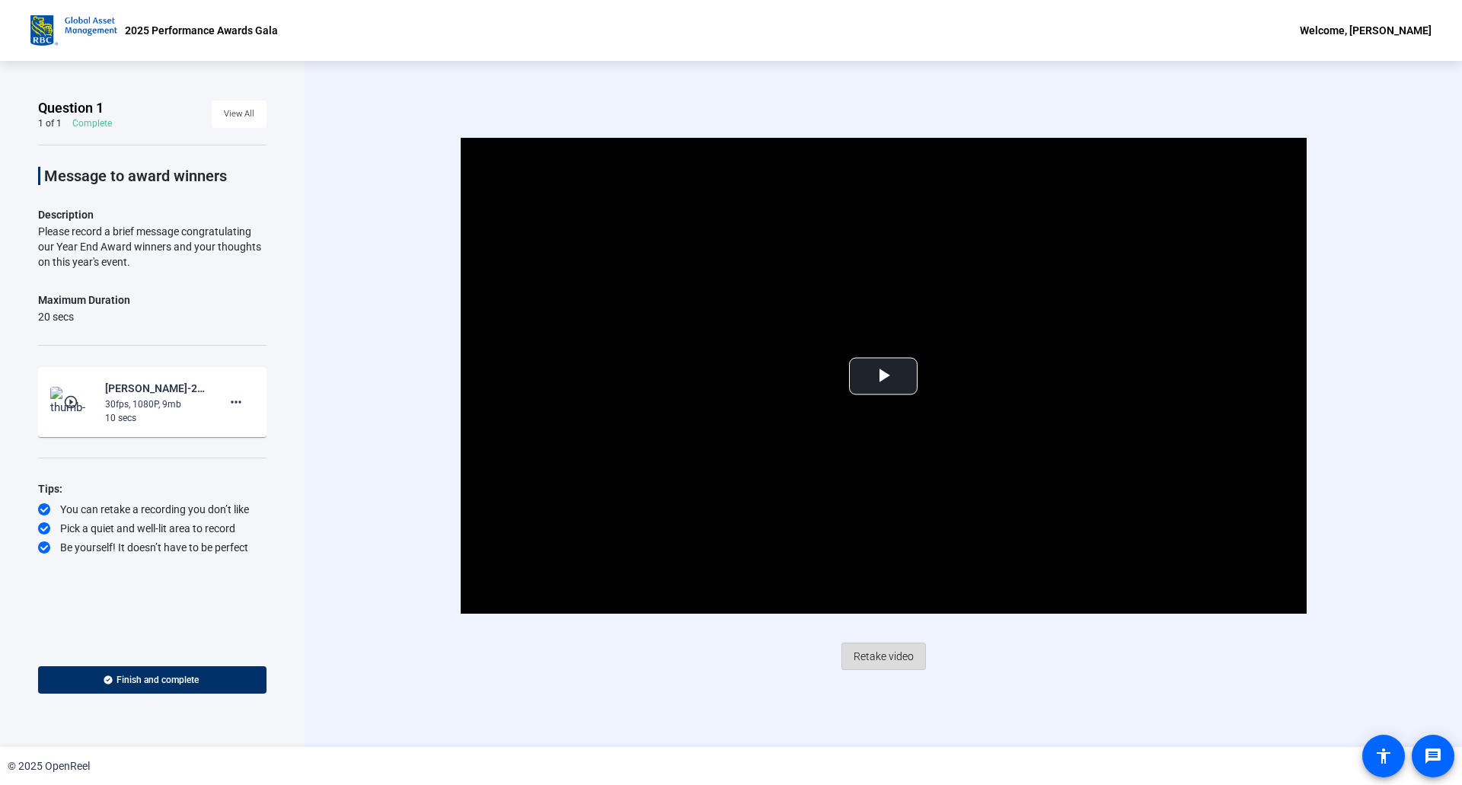
click at [886, 652] on span "Retake video" at bounding box center [884, 656] width 60 height 29
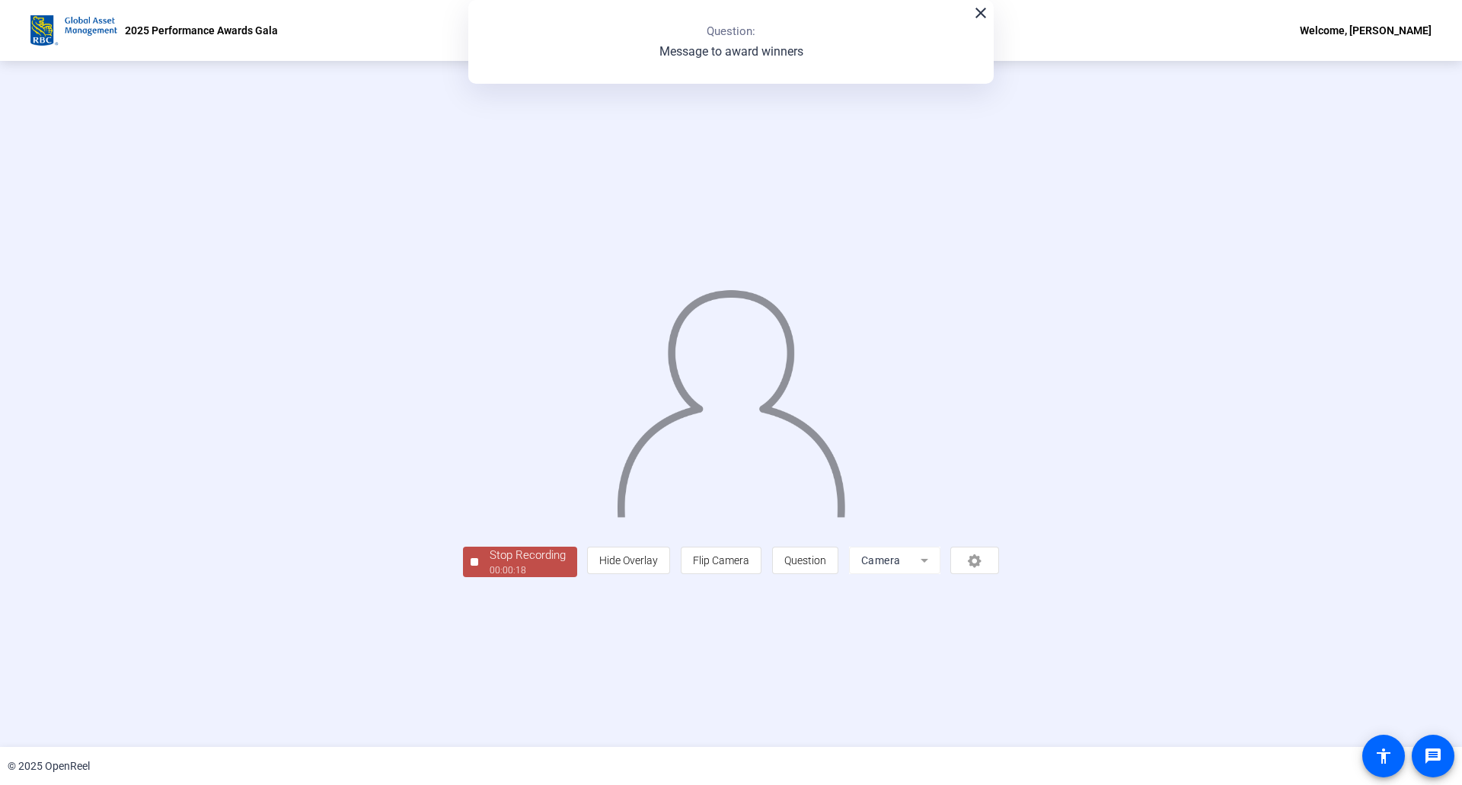
click at [490, 564] on div "Stop Recording" at bounding box center [528, 556] width 76 height 18
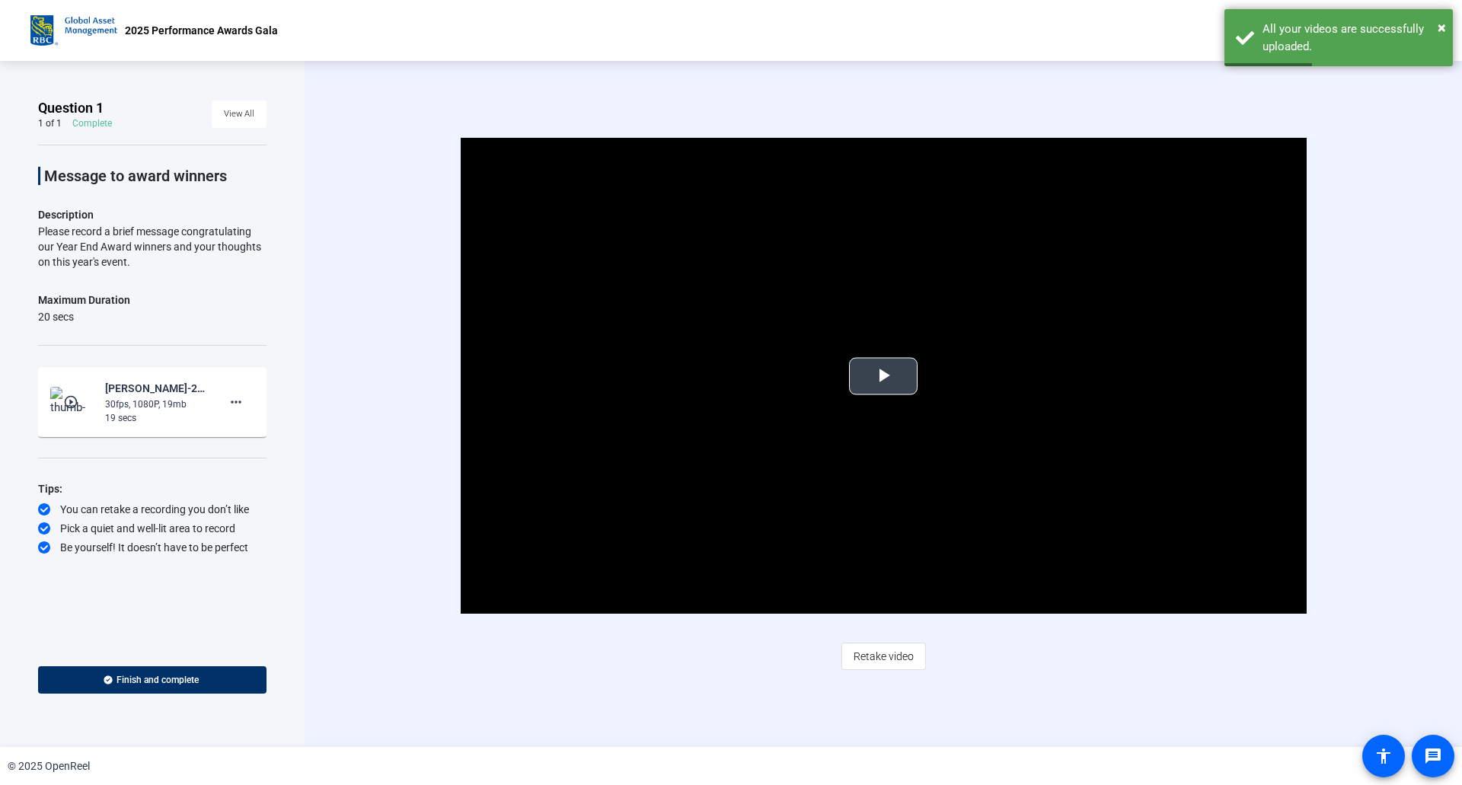
click at [883, 376] on span "Video Player" at bounding box center [883, 376] width 0 height 0
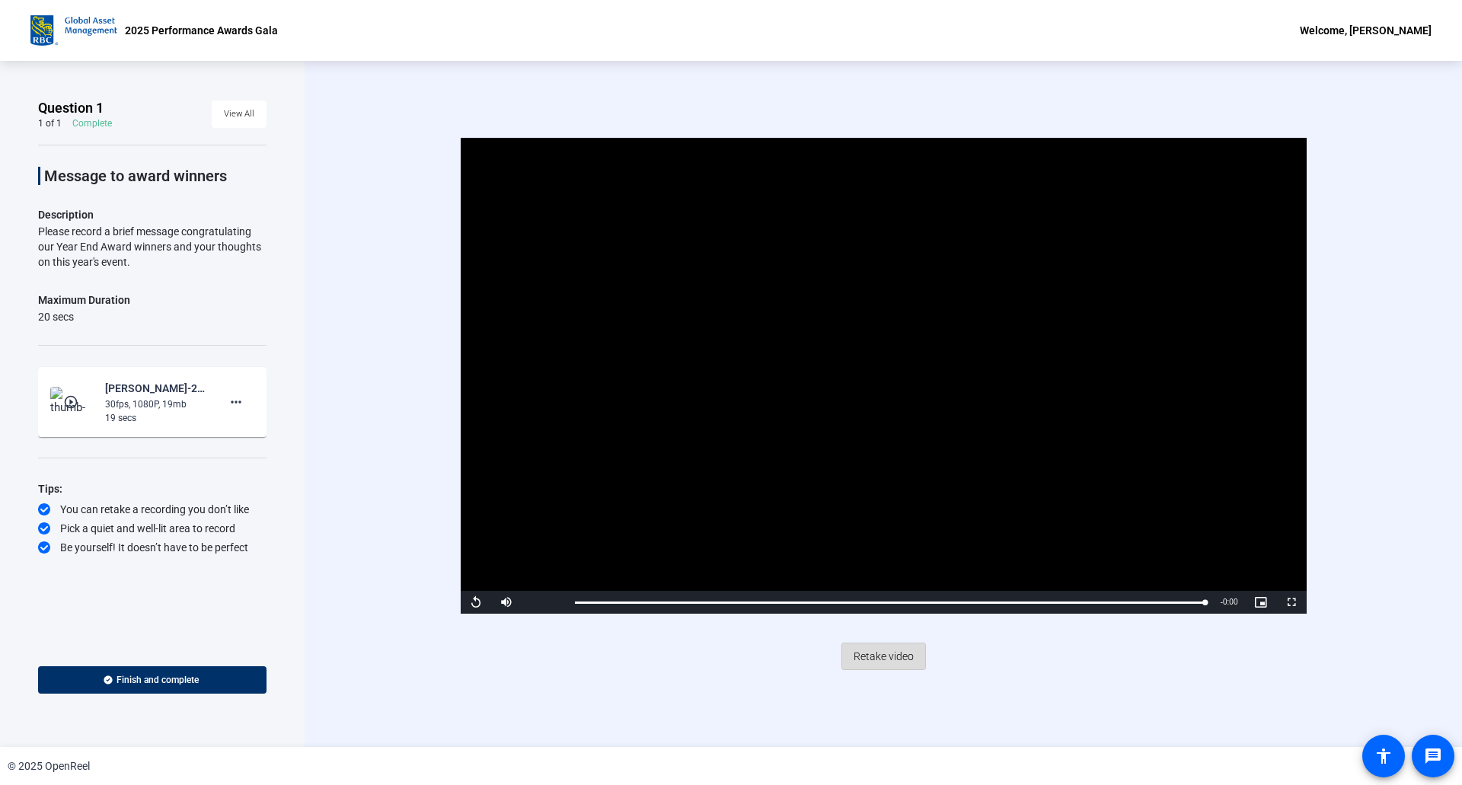
click at [877, 662] on span "Retake video" at bounding box center [884, 656] width 60 height 29
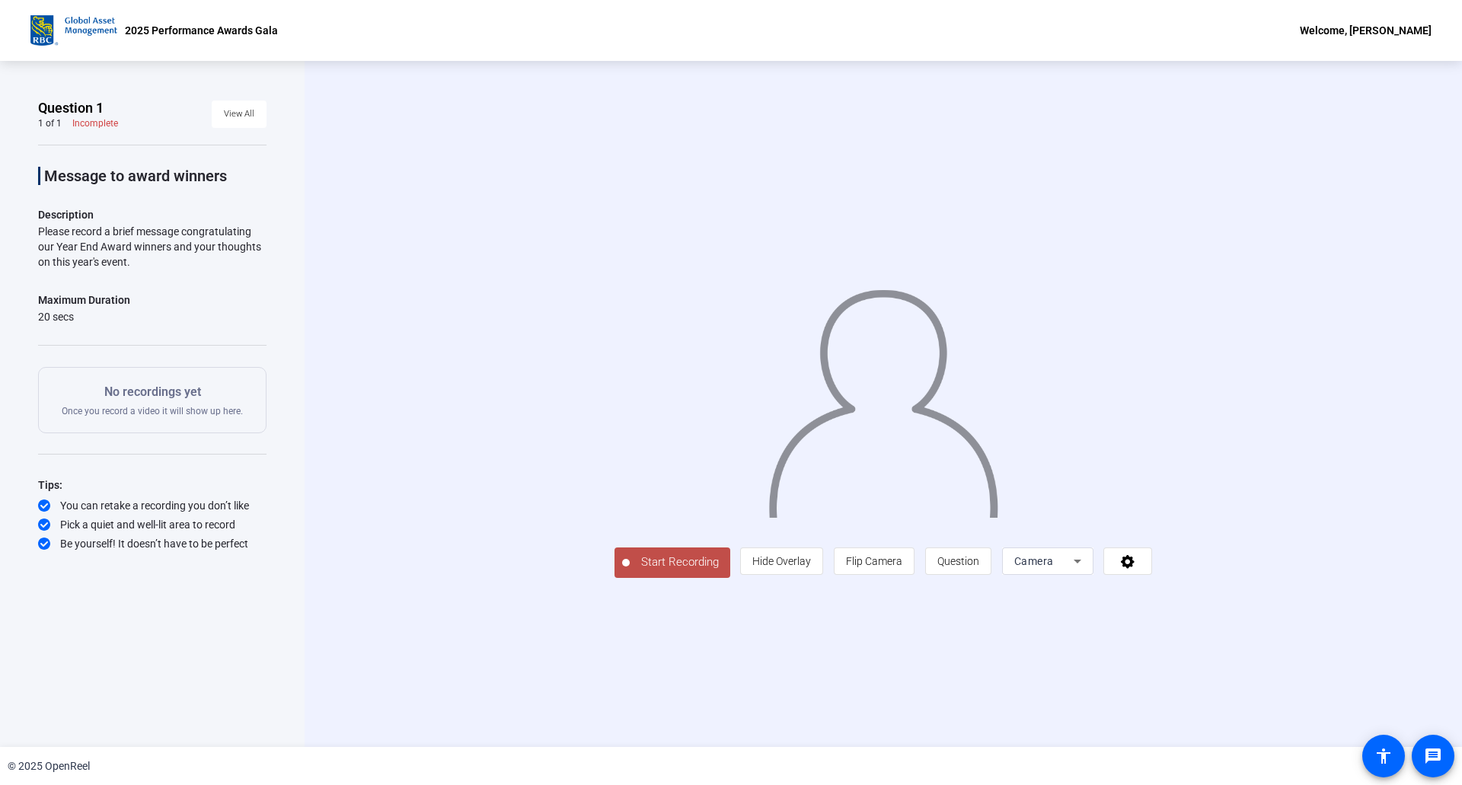
click at [630, 571] on span "Start Recording" at bounding box center [680, 563] width 101 height 18
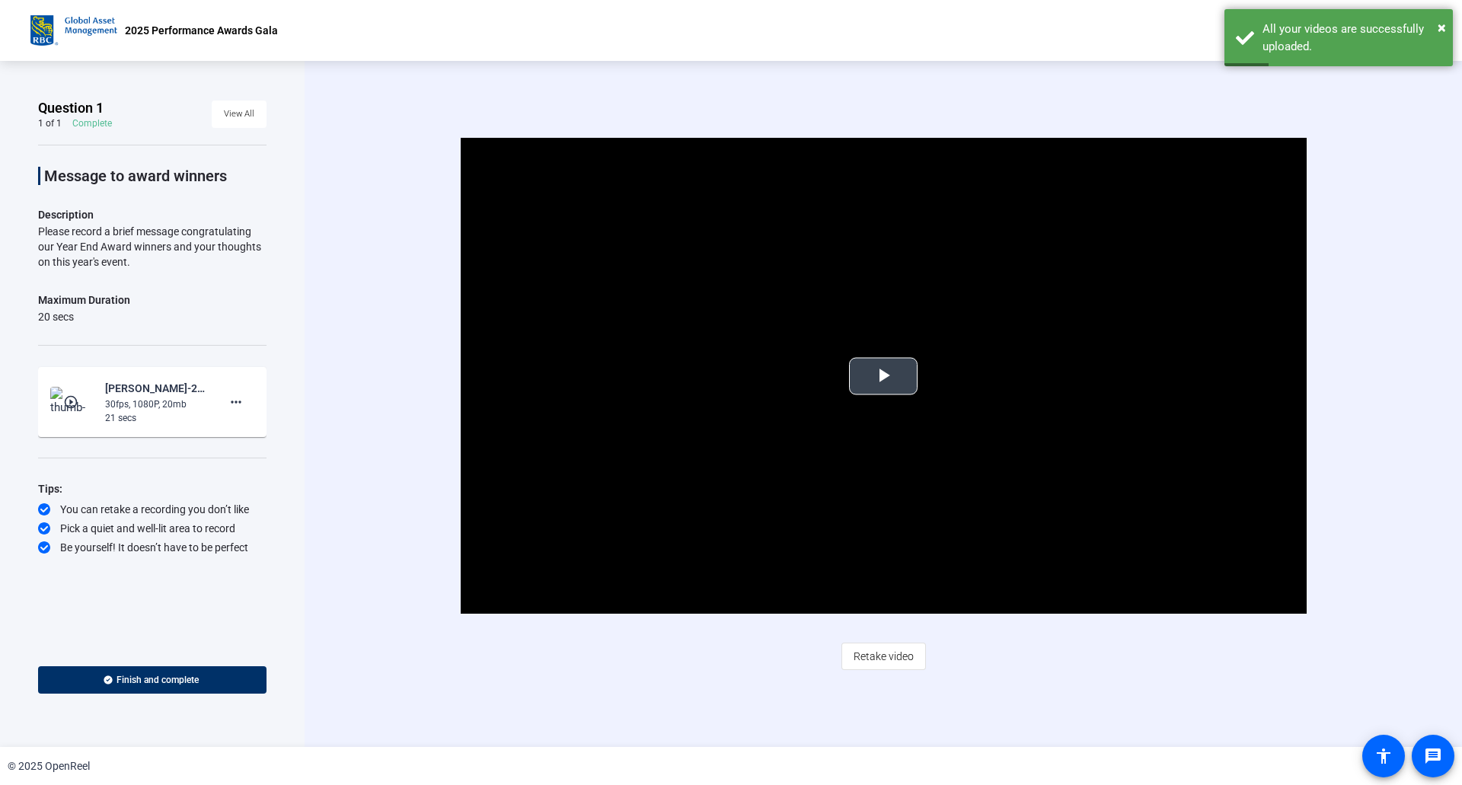
click at [883, 376] on span "Video Player" at bounding box center [883, 376] width 0 height 0
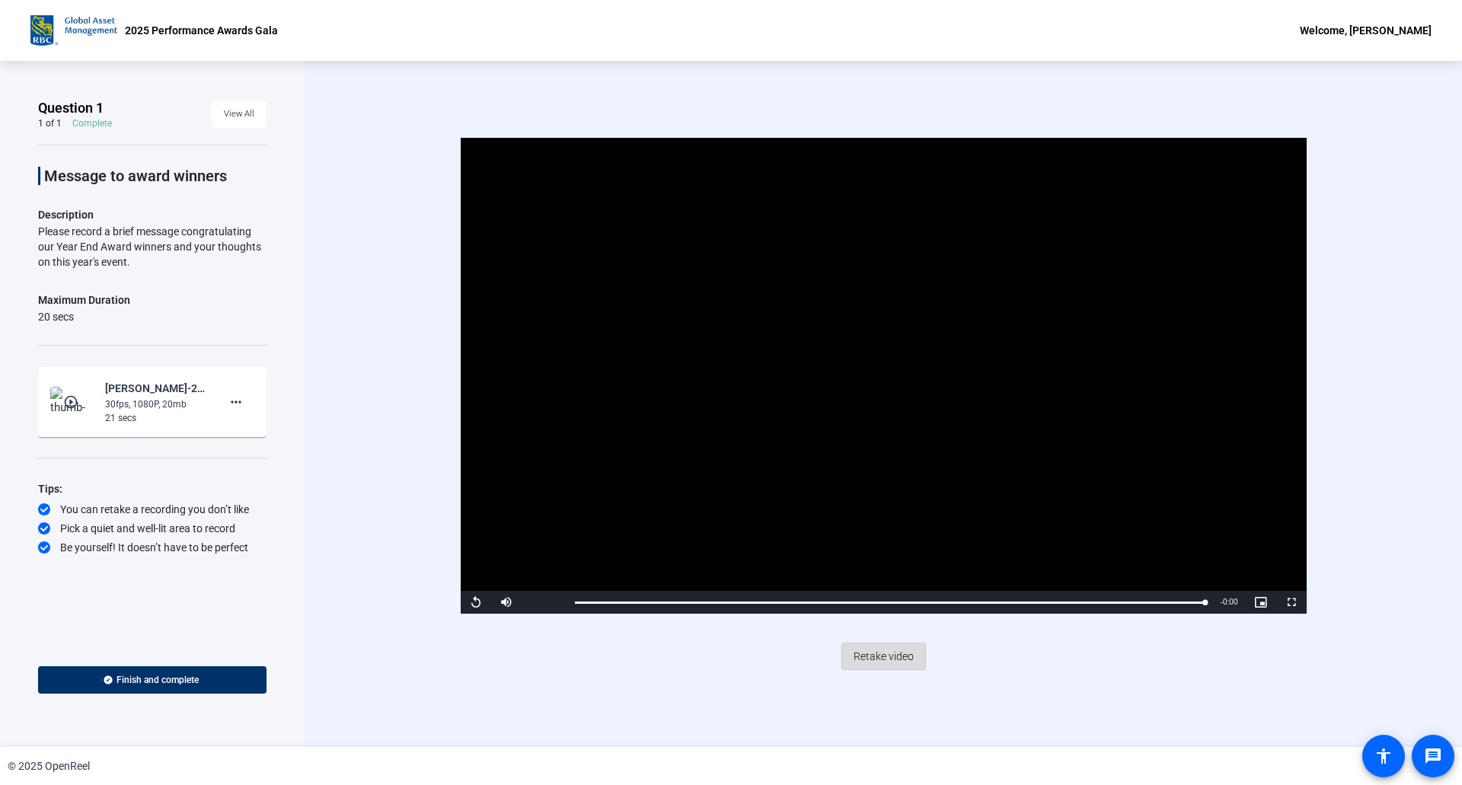
click at [889, 658] on span "Retake video" at bounding box center [884, 656] width 60 height 29
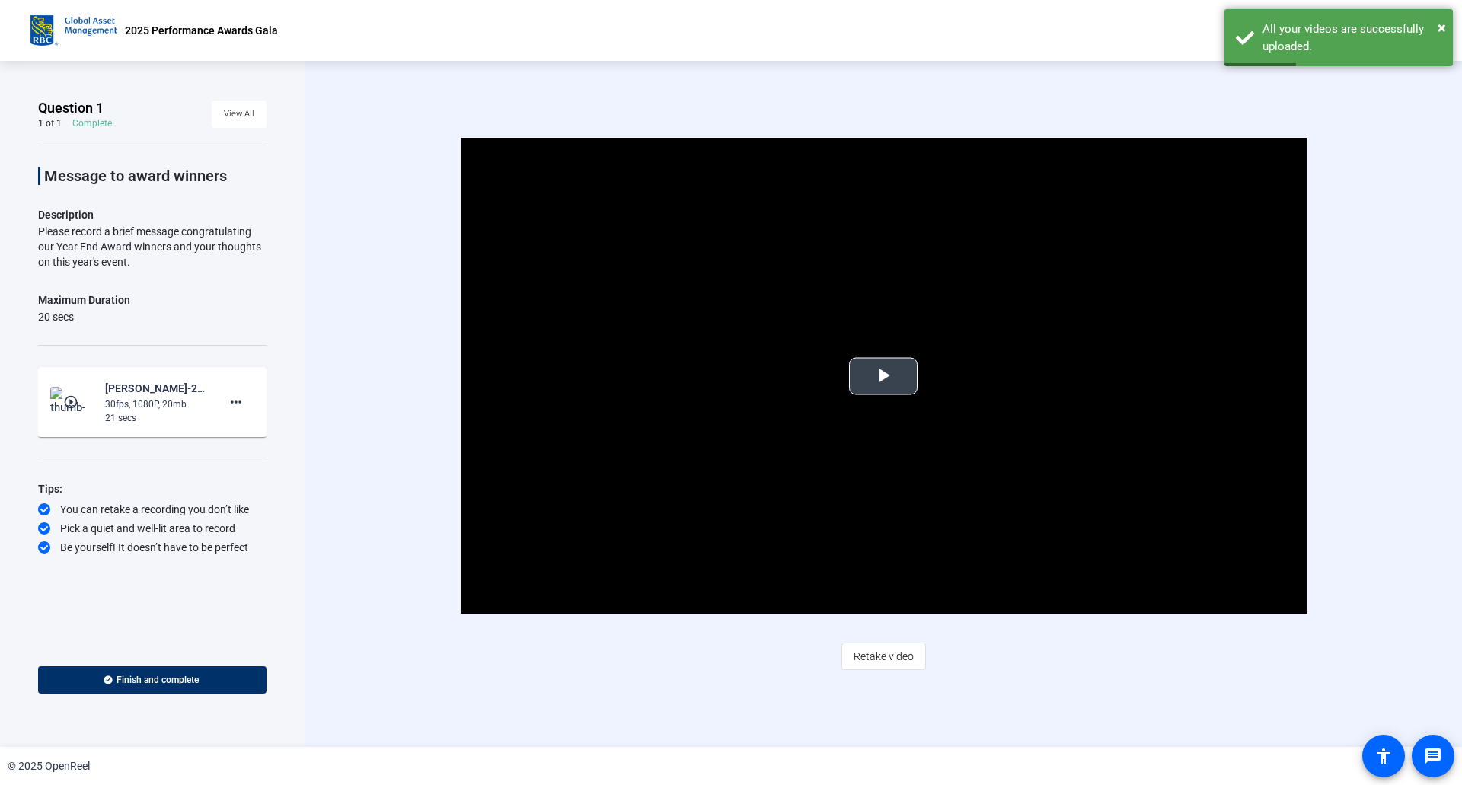
click at [883, 376] on span "Video Player" at bounding box center [883, 376] width 0 height 0
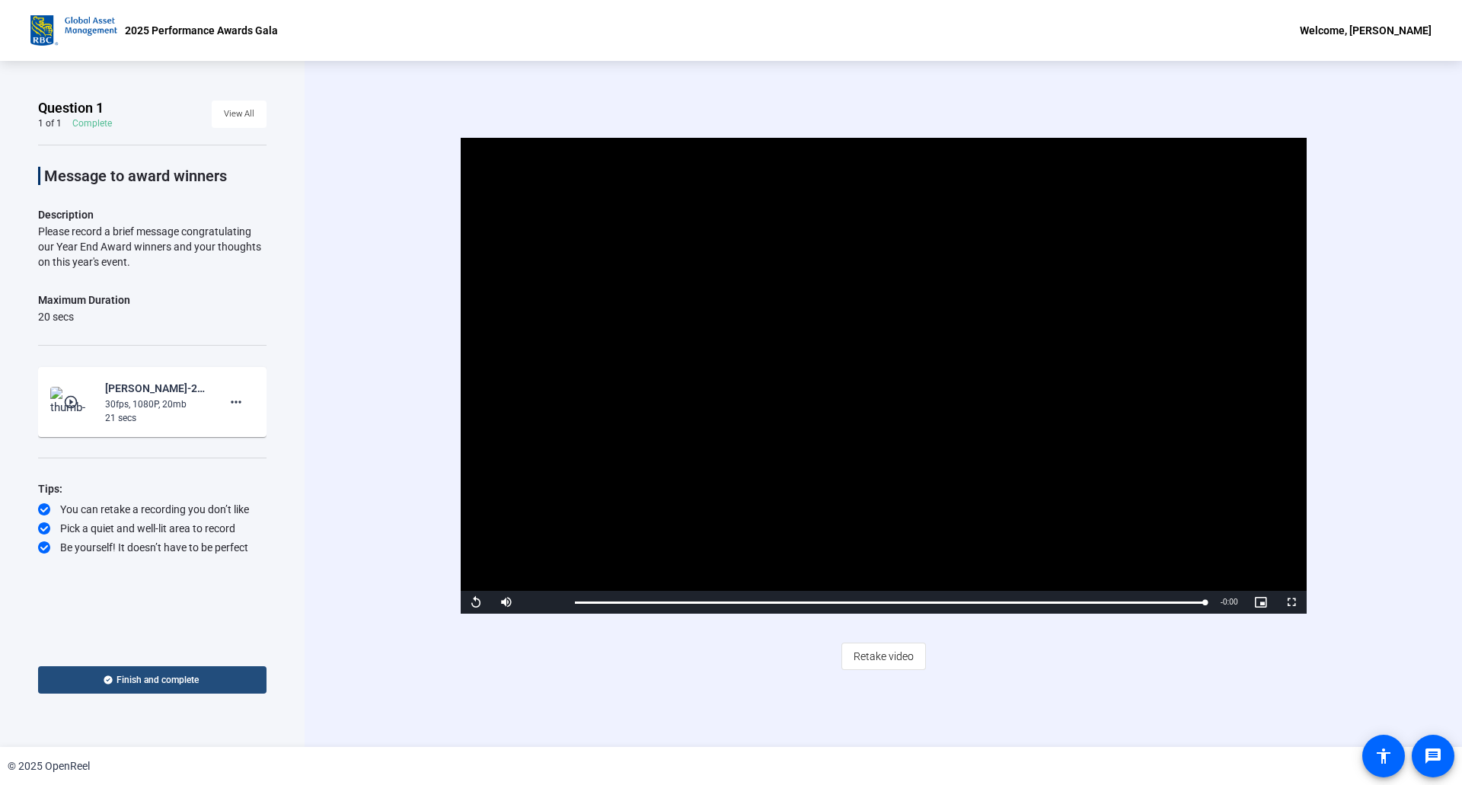
click at [142, 679] on span "Finish and complete" at bounding box center [158, 680] width 82 height 12
